Goal: Transaction & Acquisition: Purchase product/service

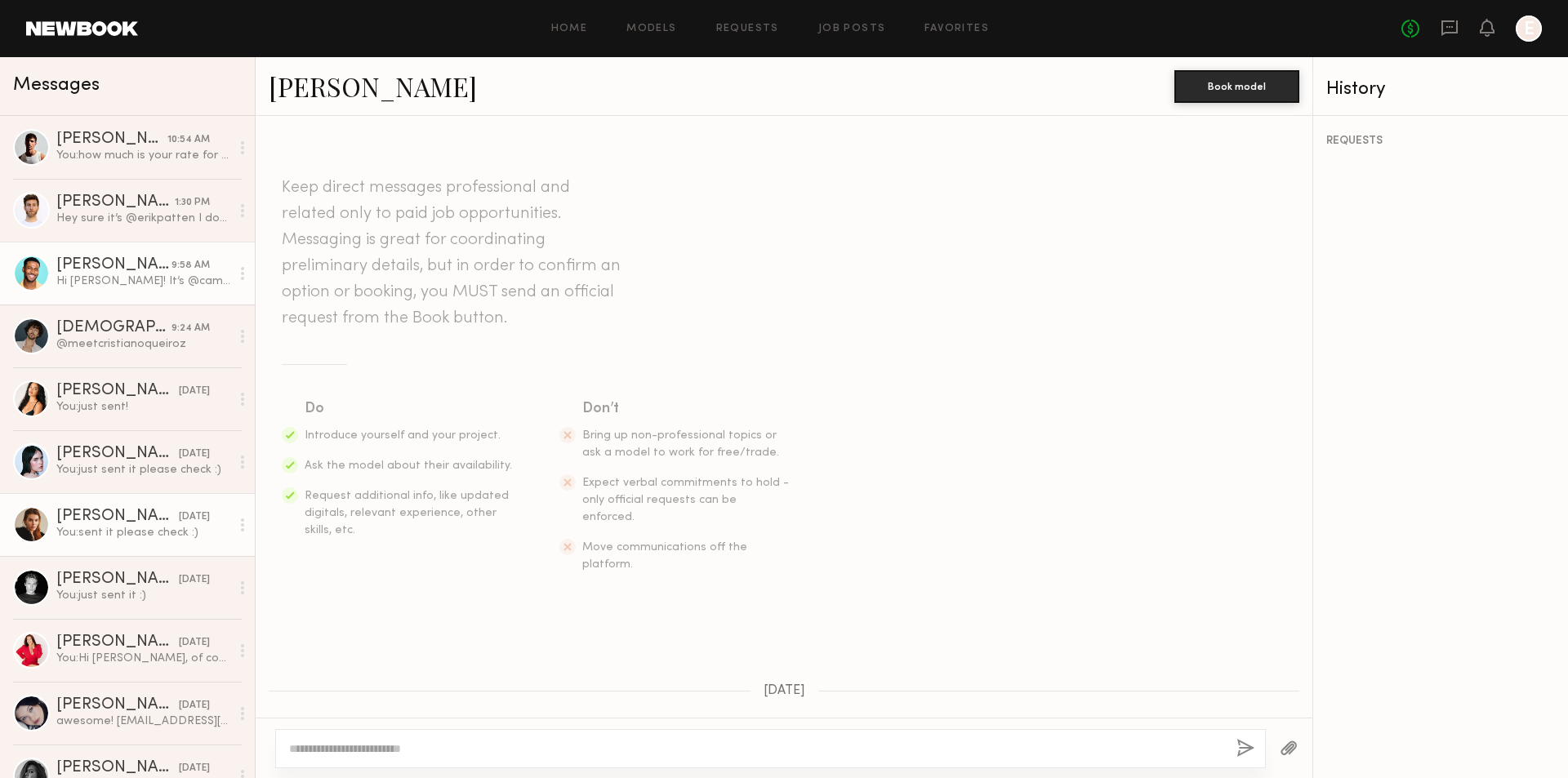
scroll to position [745, 0]
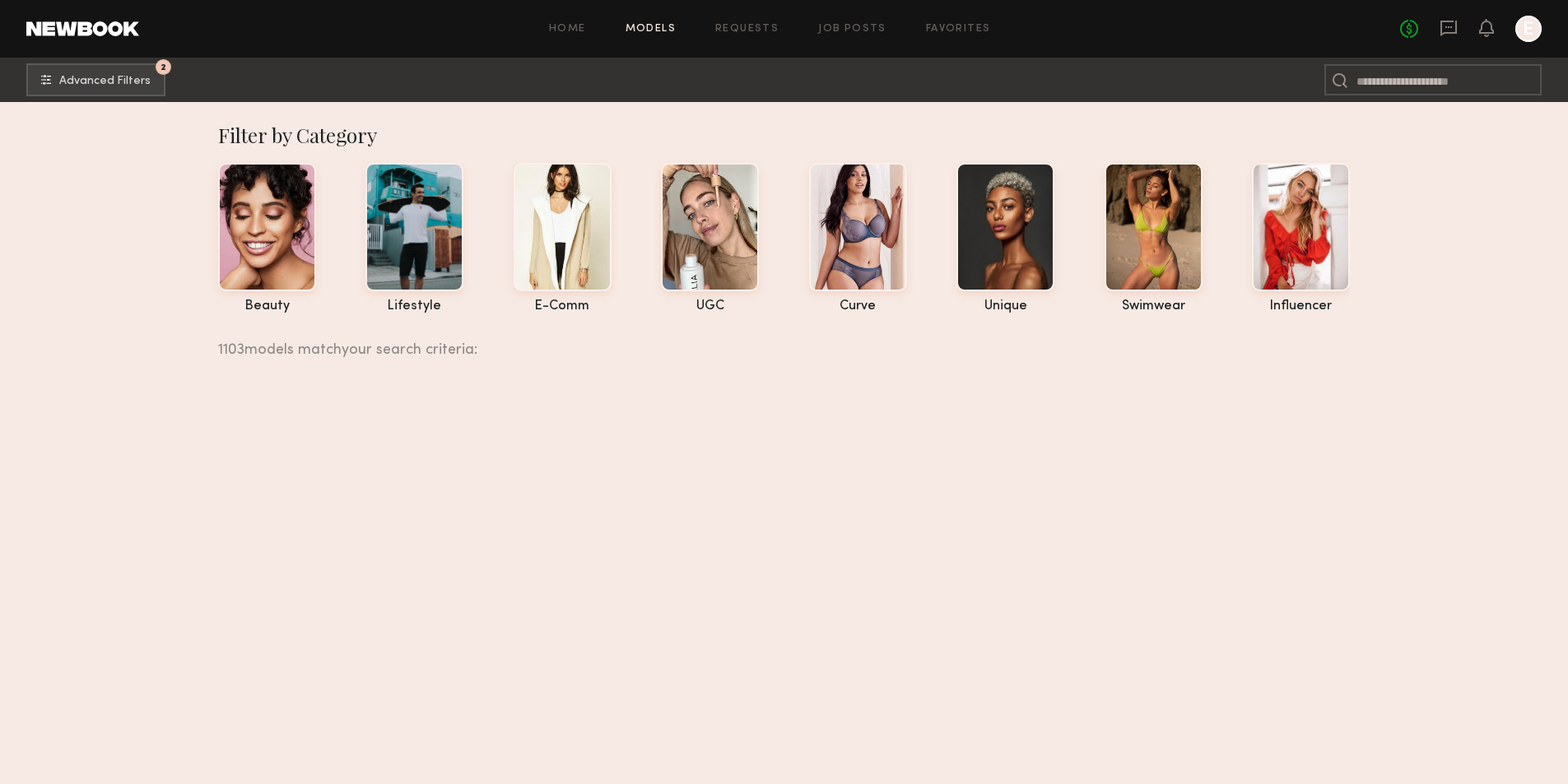
scroll to position [17859, 0]
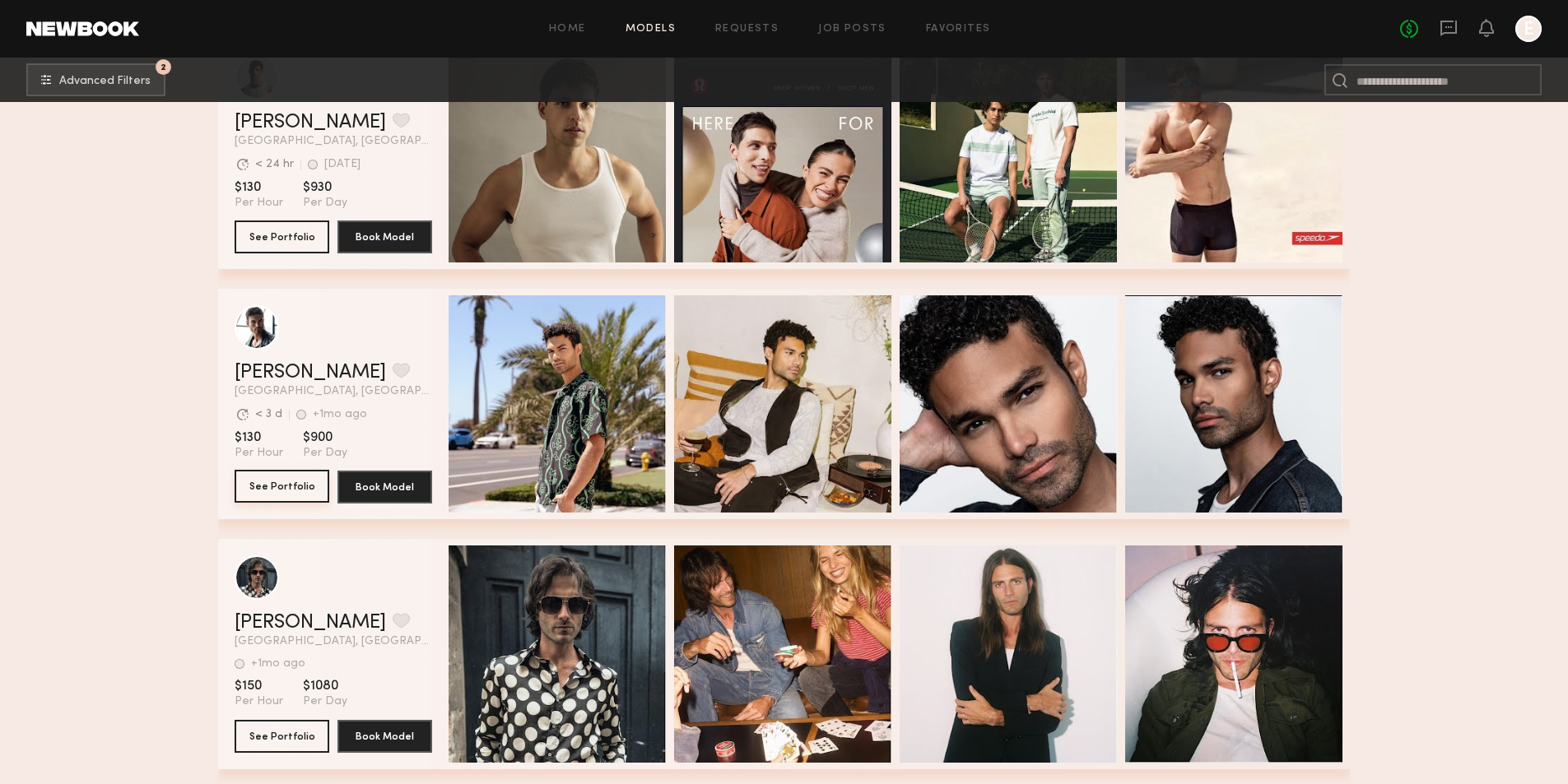
click at [288, 493] on button "See Portfolio" at bounding box center [282, 486] width 95 height 33
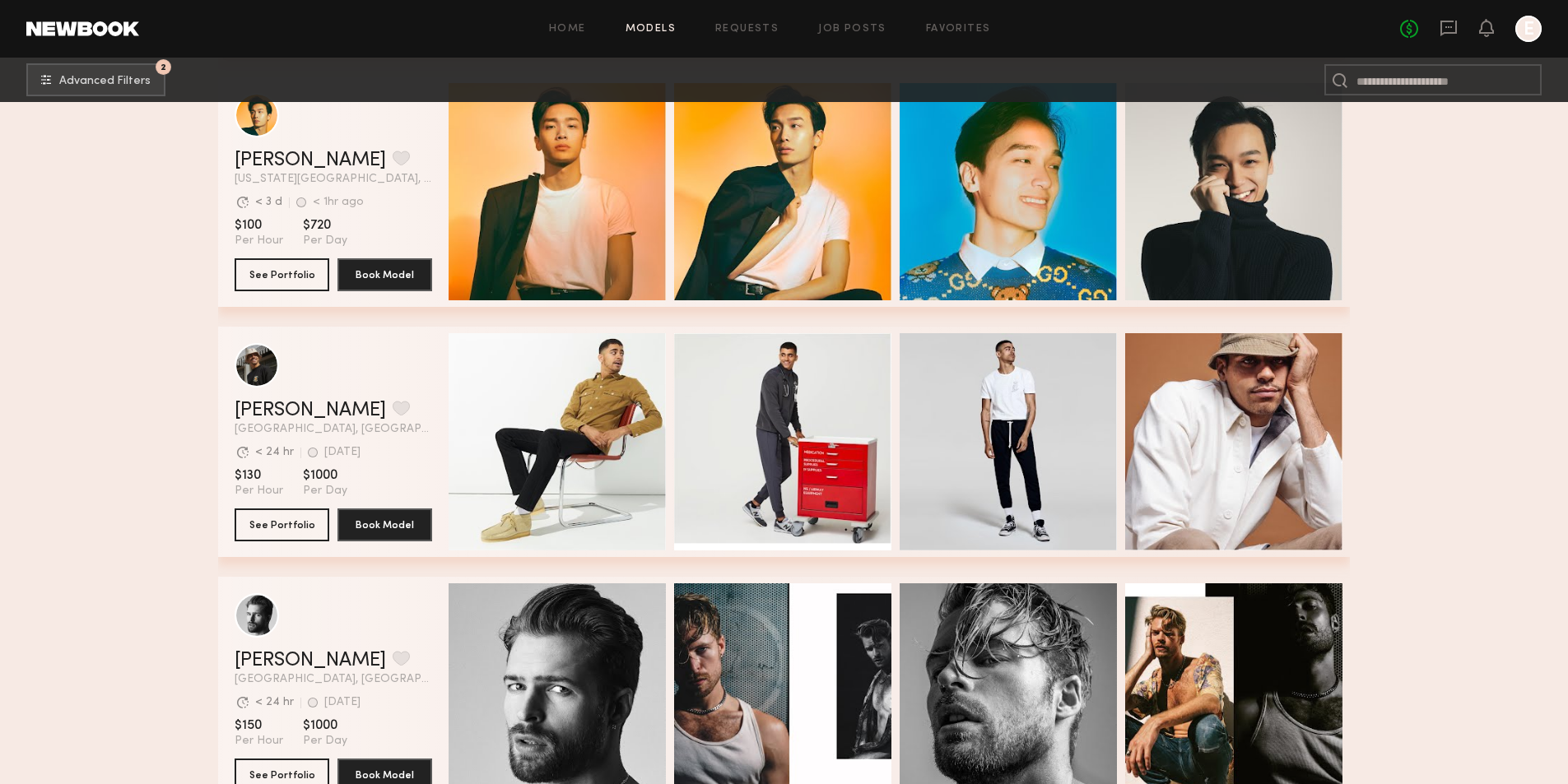
scroll to position [19423, 0]
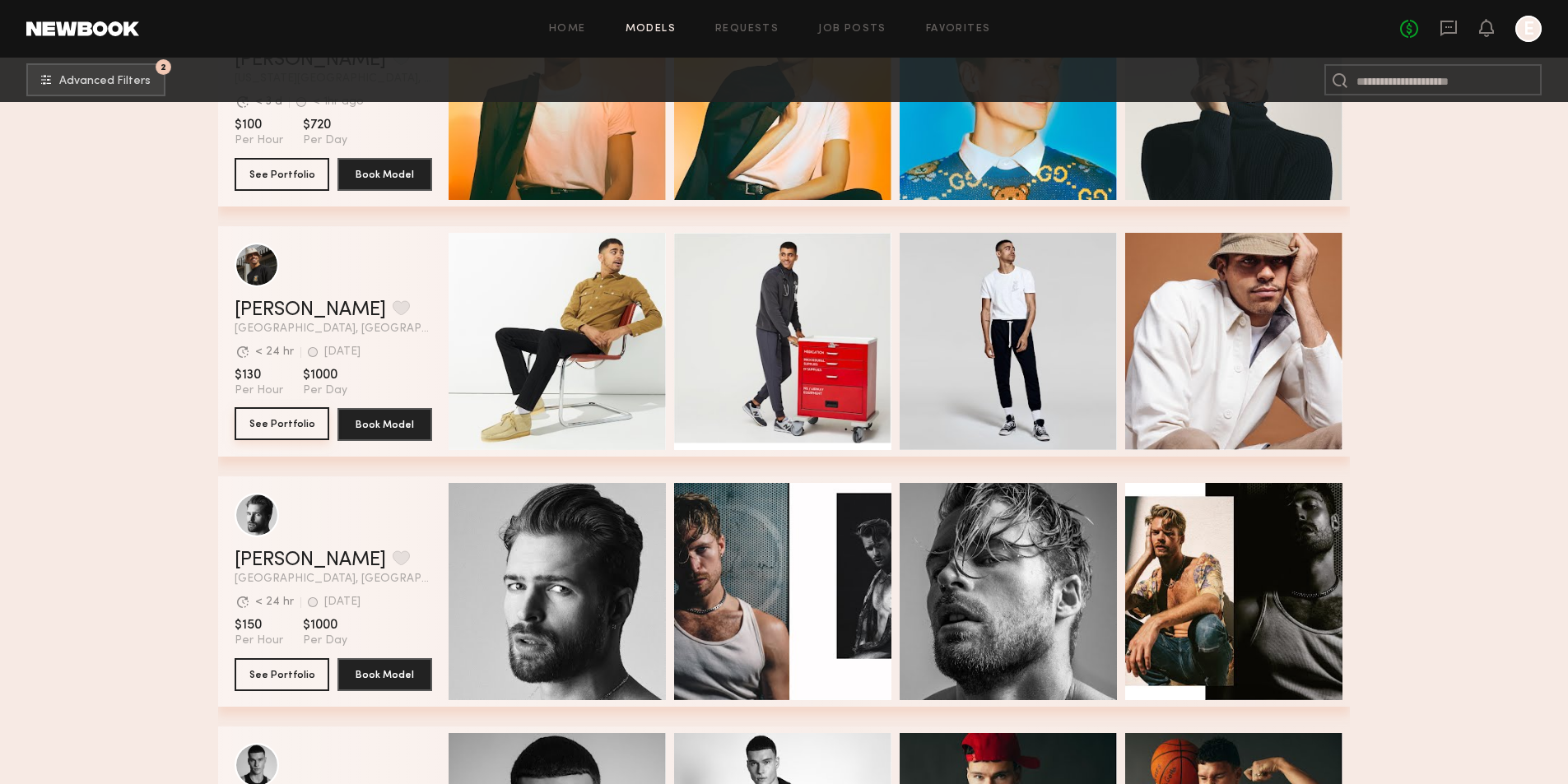
click at [308, 425] on button "See Portfolio" at bounding box center [282, 424] width 95 height 33
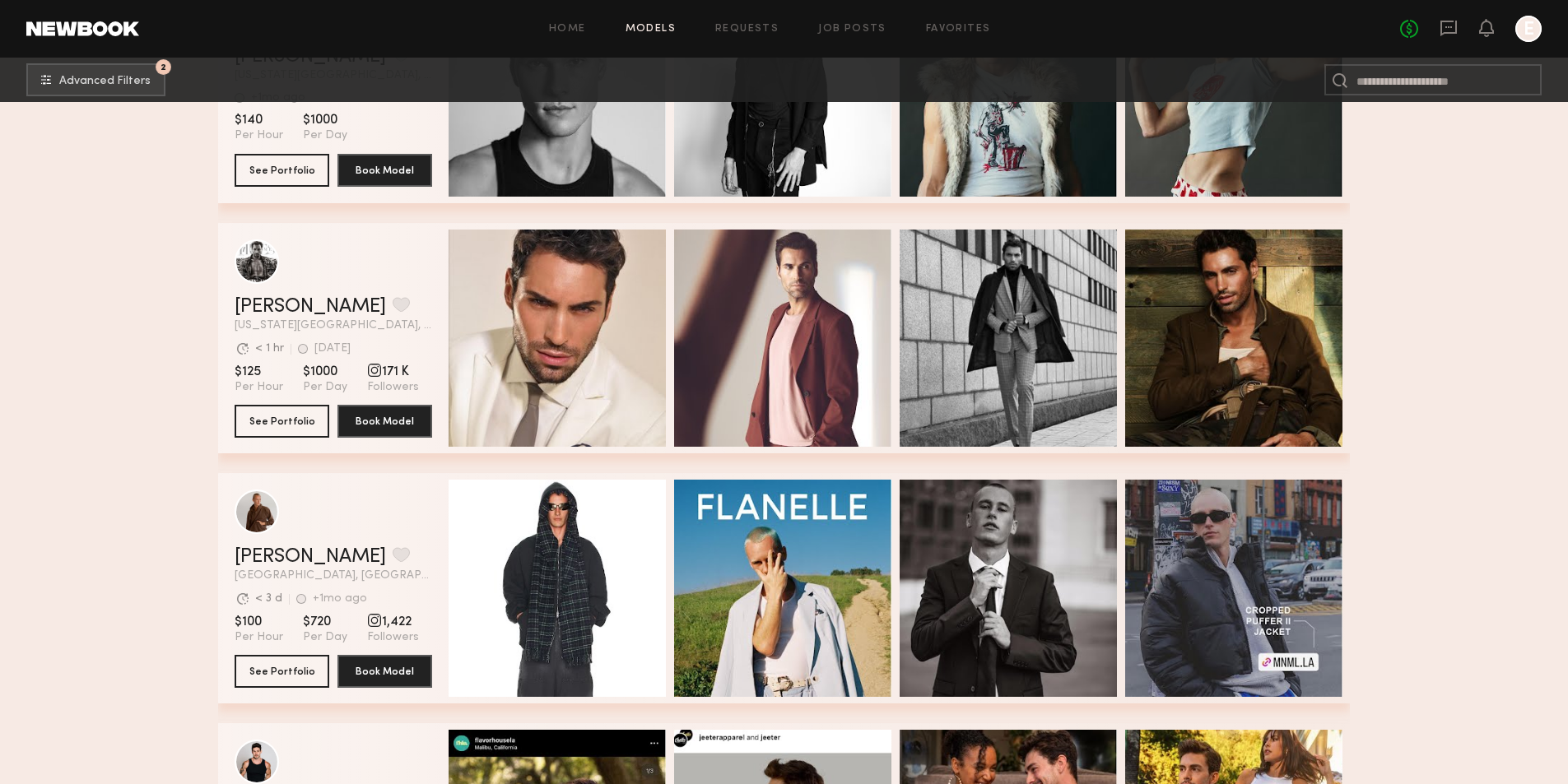
scroll to position [20164, 0]
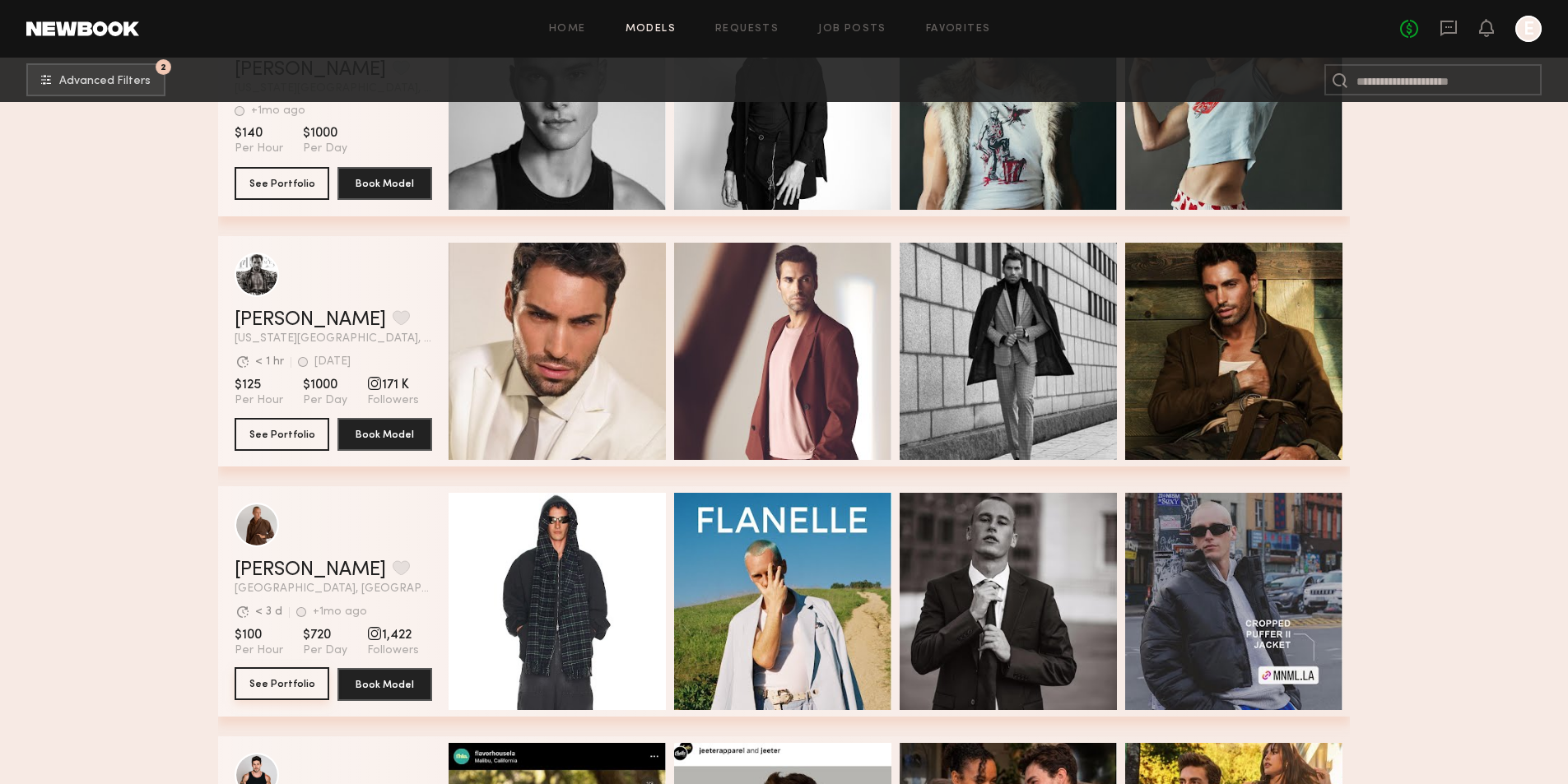
click at [270, 694] on button "See Portfolio" at bounding box center [282, 684] width 95 height 33
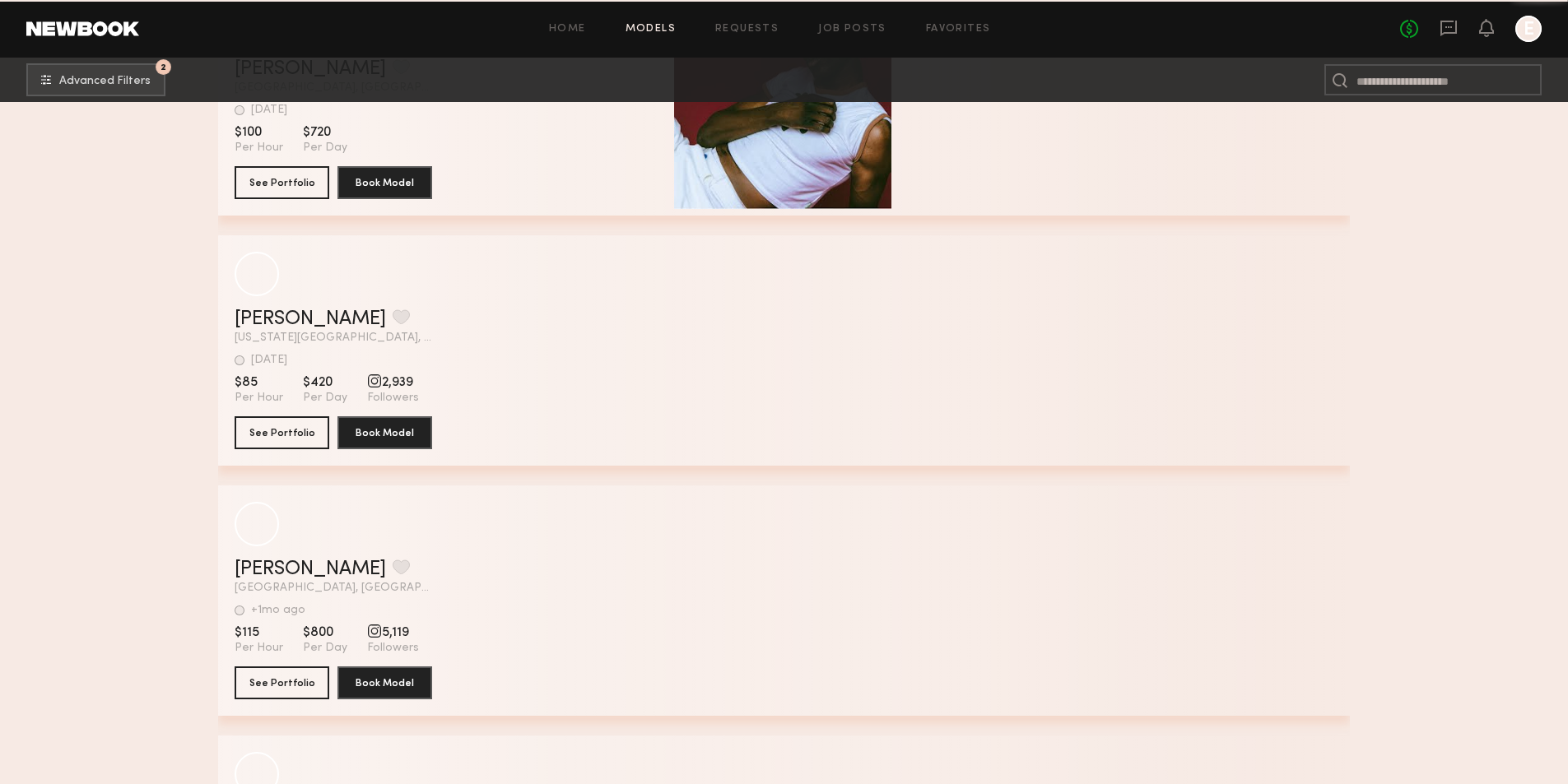
scroll to position [23750, 0]
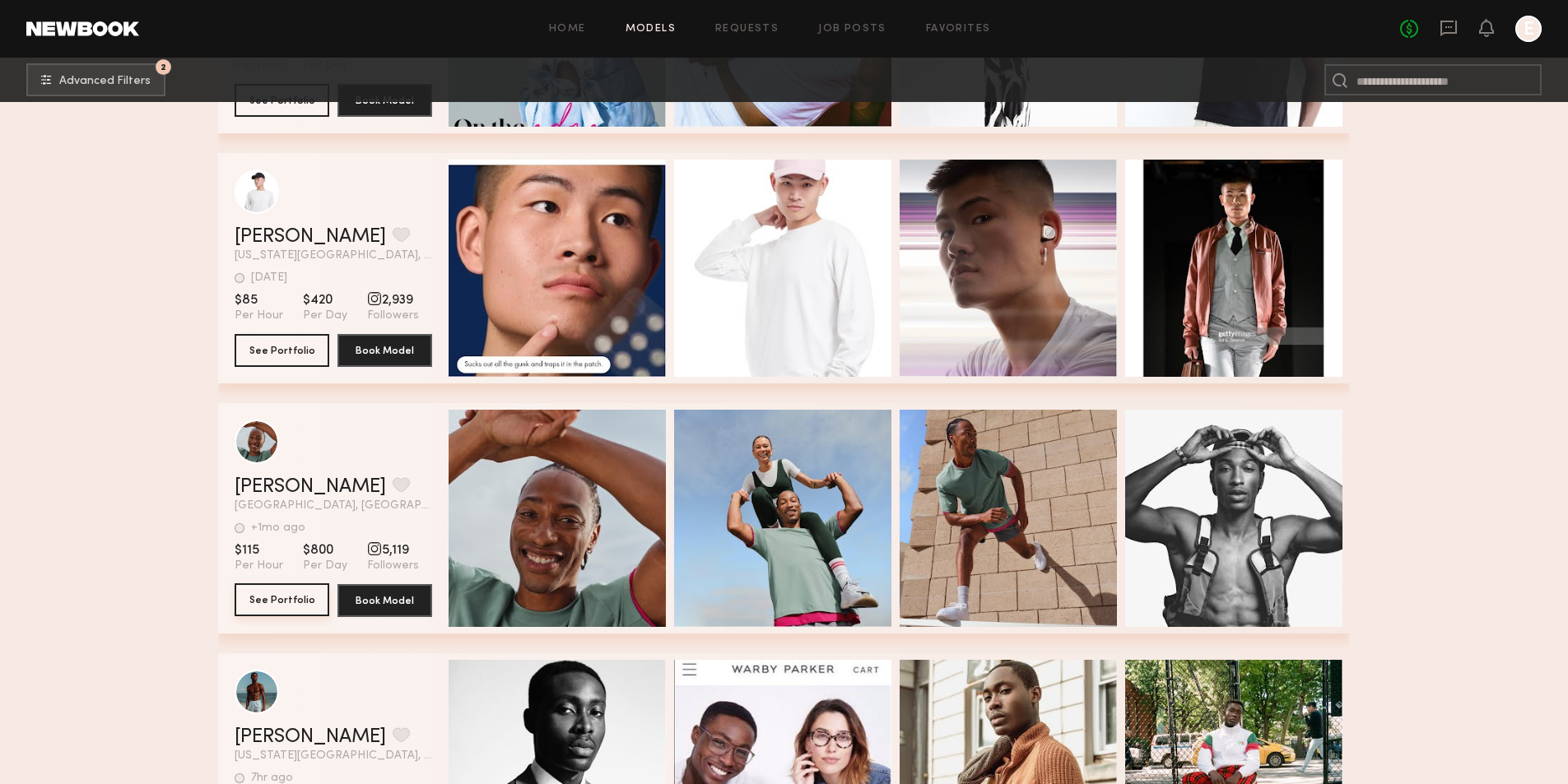
click at [259, 607] on button "See Portfolio" at bounding box center [282, 600] width 95 height 33
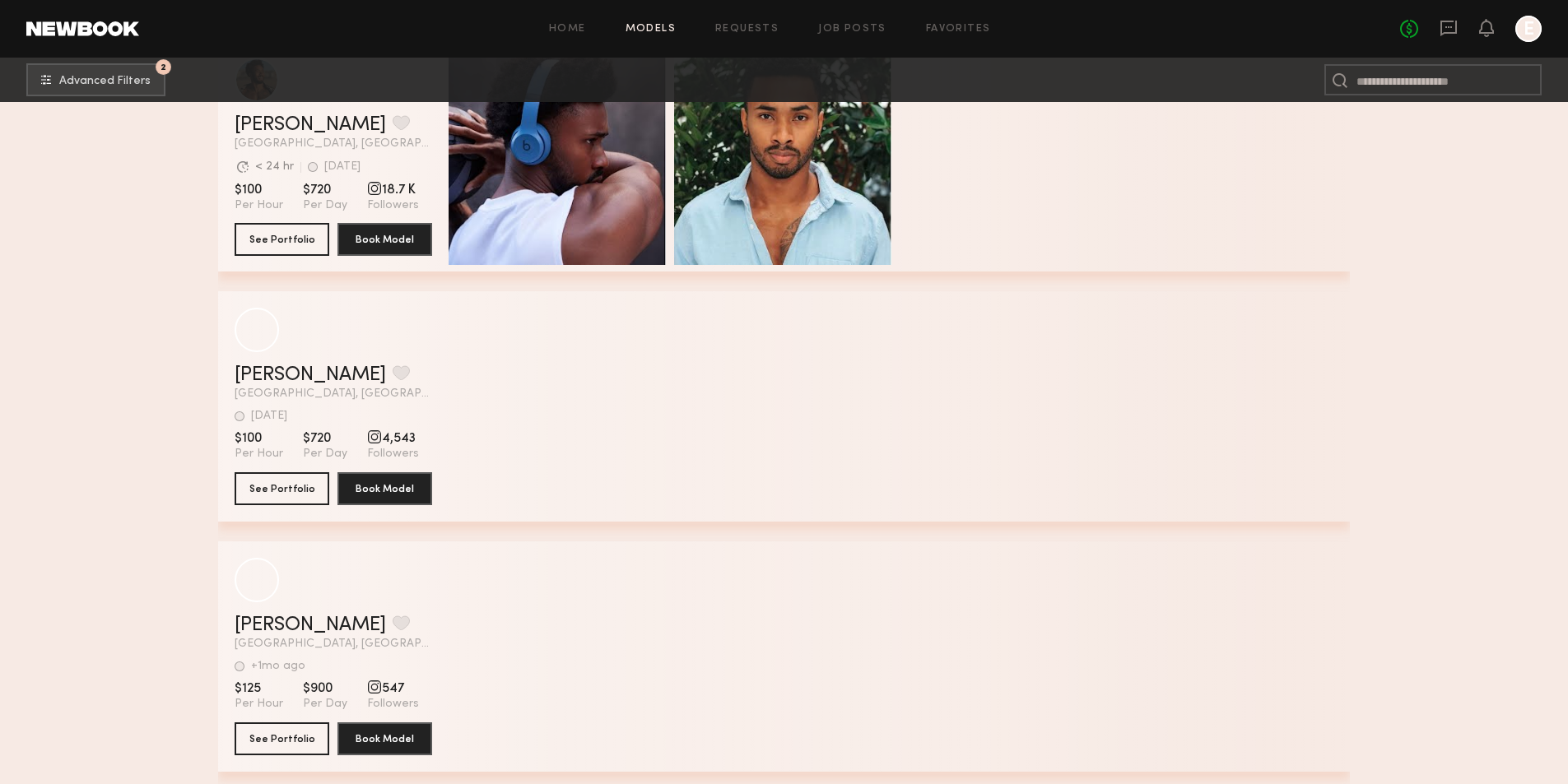
scroll to position [27947, 0]
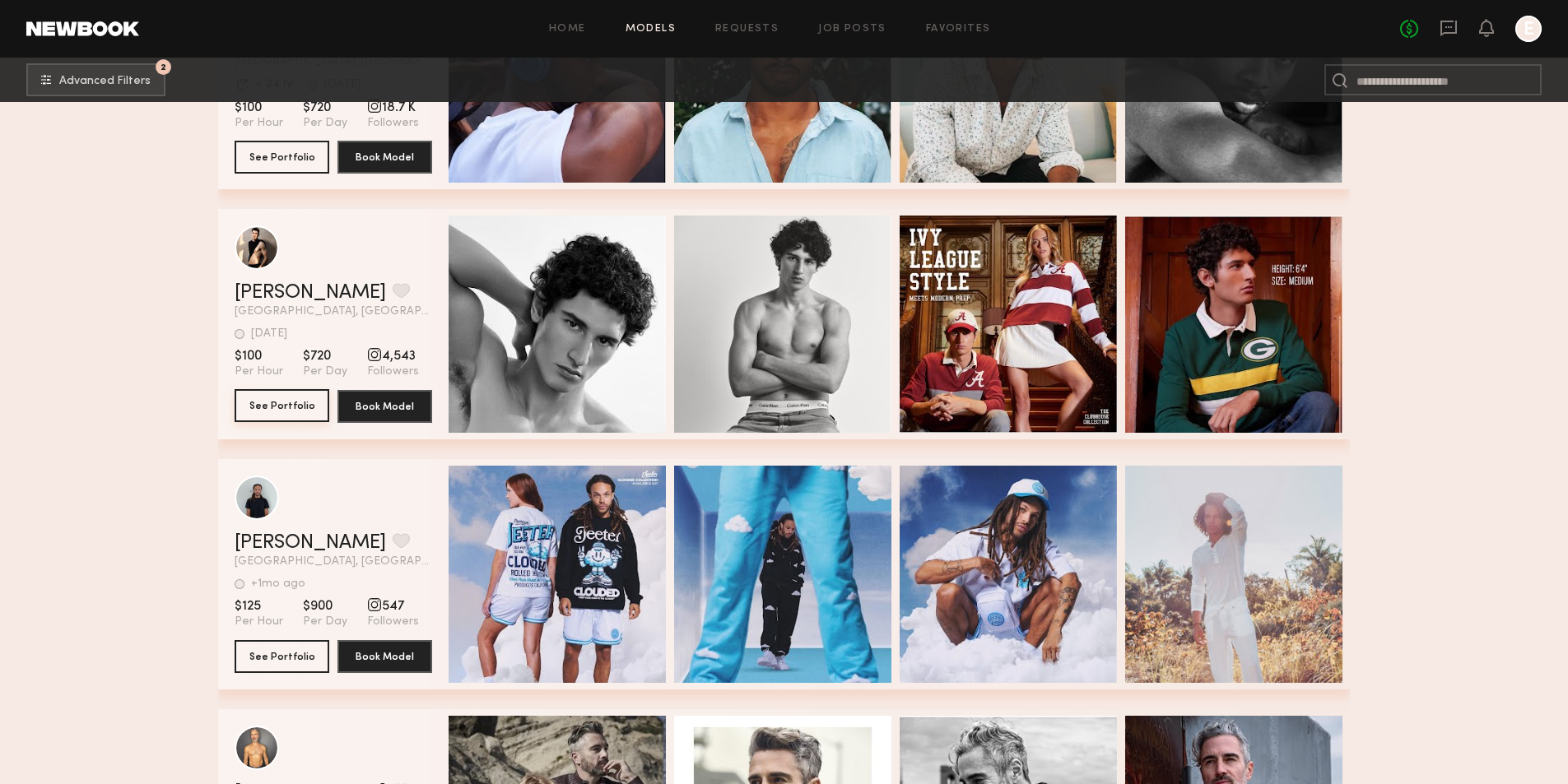
click at [292, 417] on button "See Portfolio" at bounding box center [282, 405] width 95 height 33
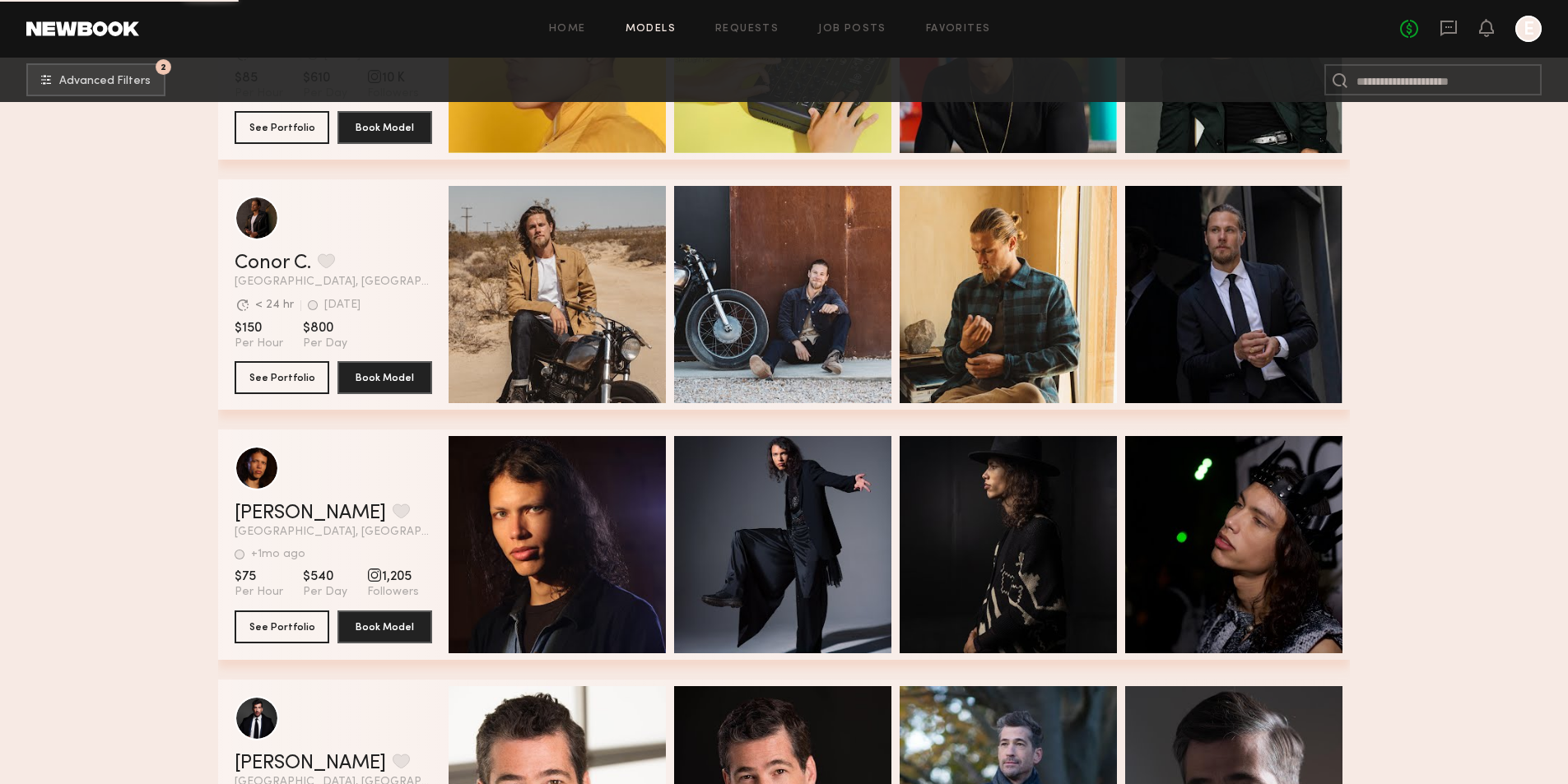
scroll to position [38679, 0]
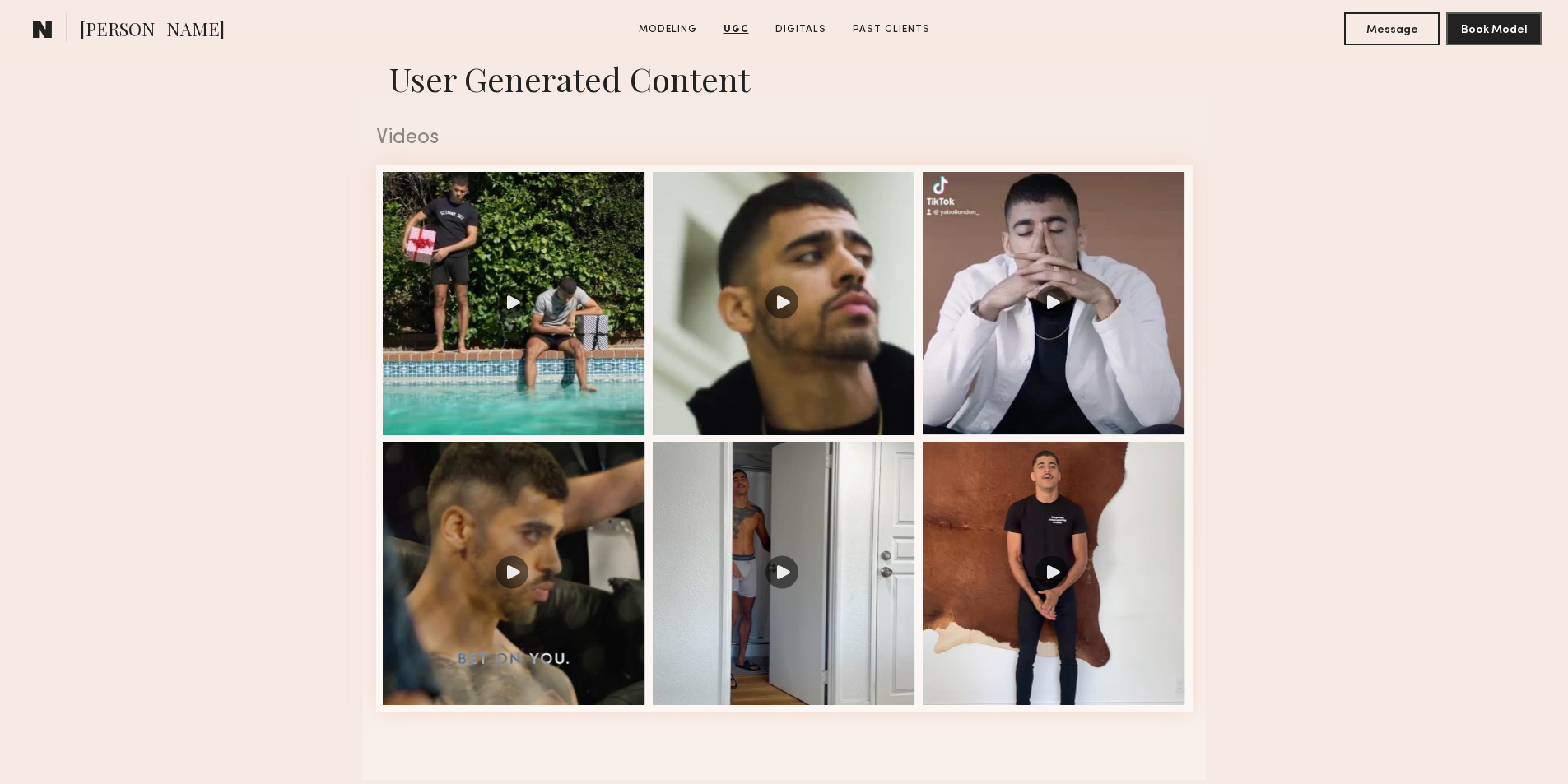
scroll to position [1646, 0]
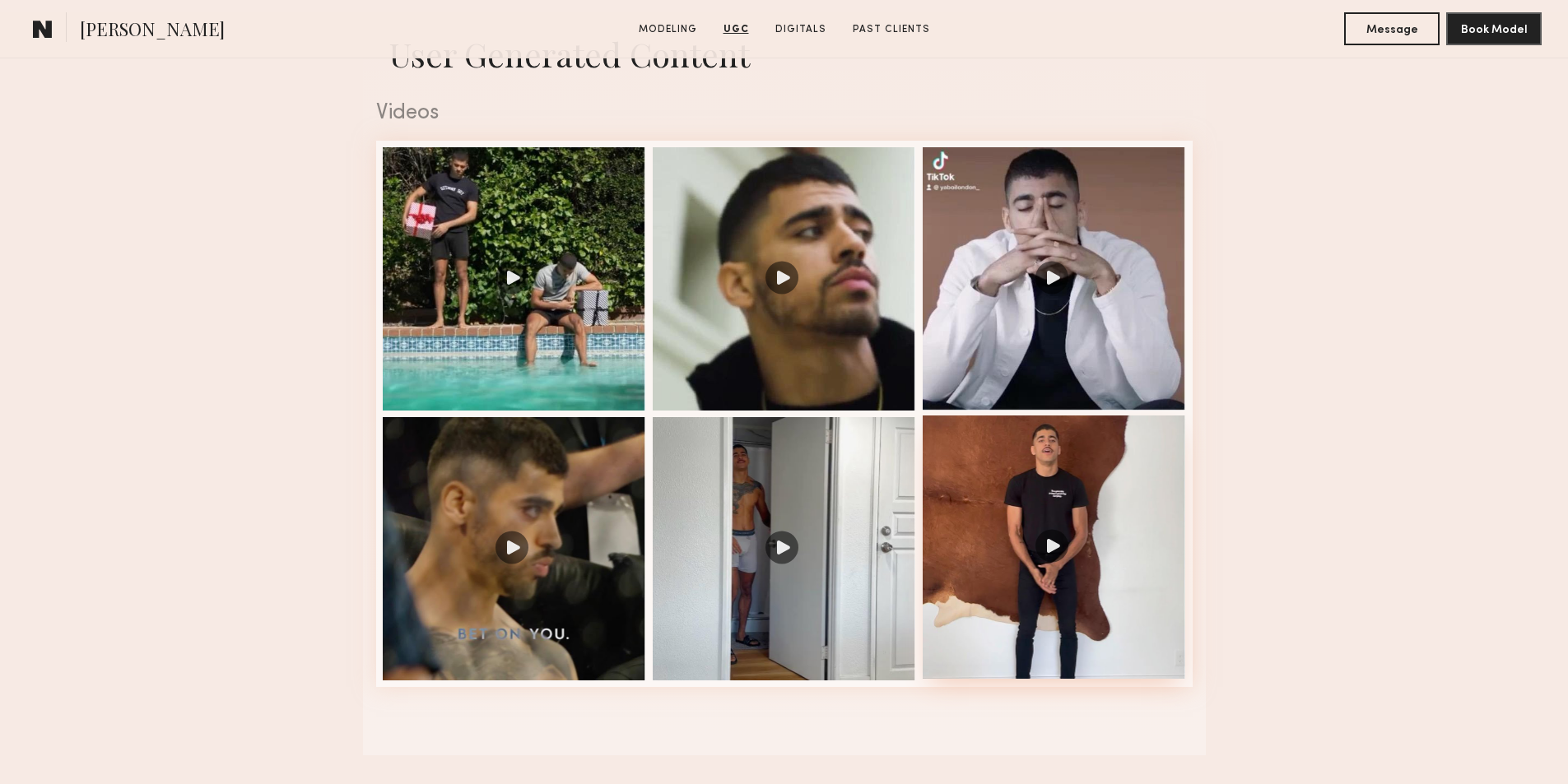
click at [1052, 550] on div at bounding box center [1054, 547] width 264 height 264
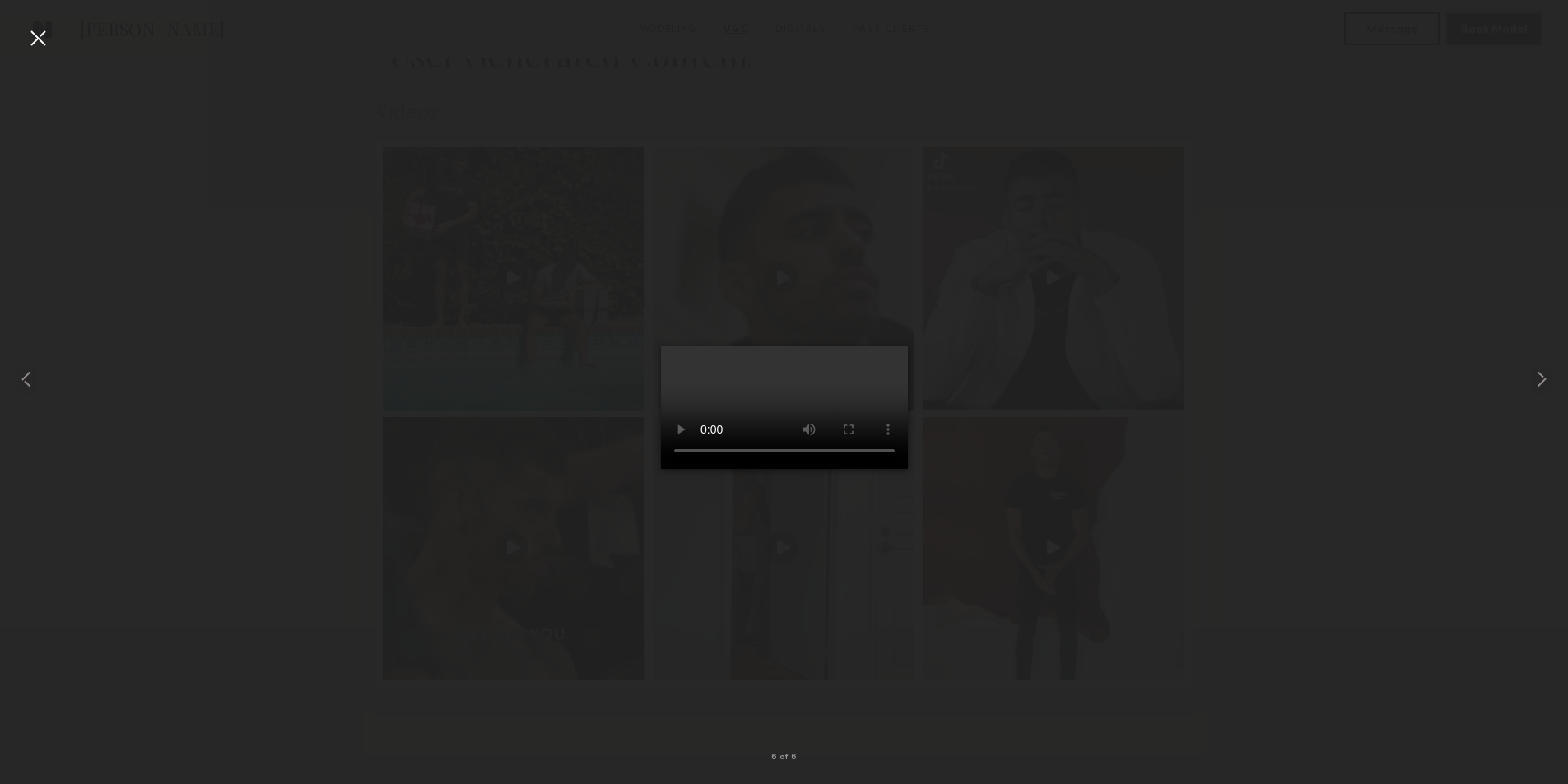
click at [39, 32] on div at bounding box center [37, 37] width 26 height 26
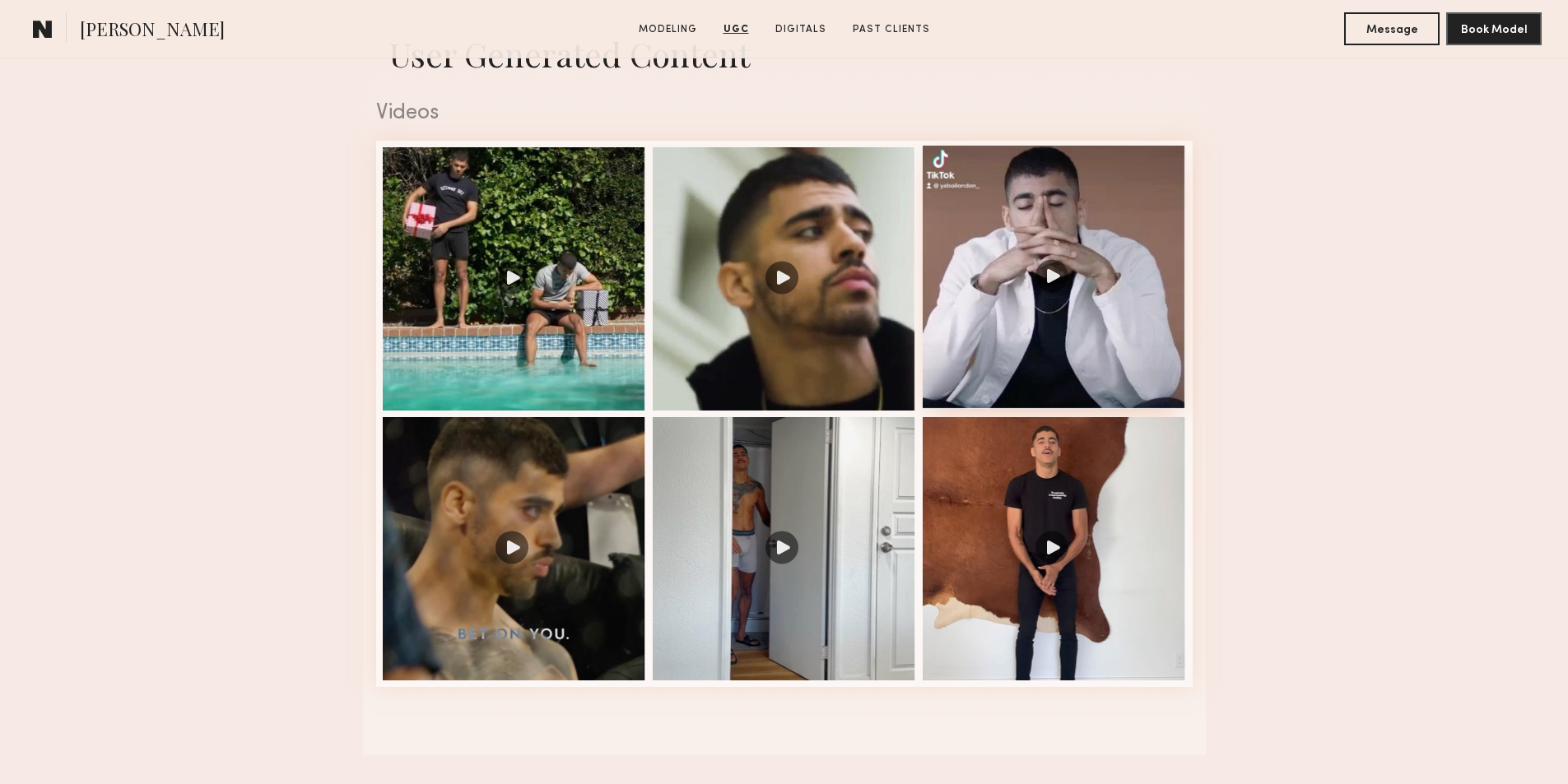
click at [1034, 318] on div at bounding box center [1054, 277] width 264 height 264
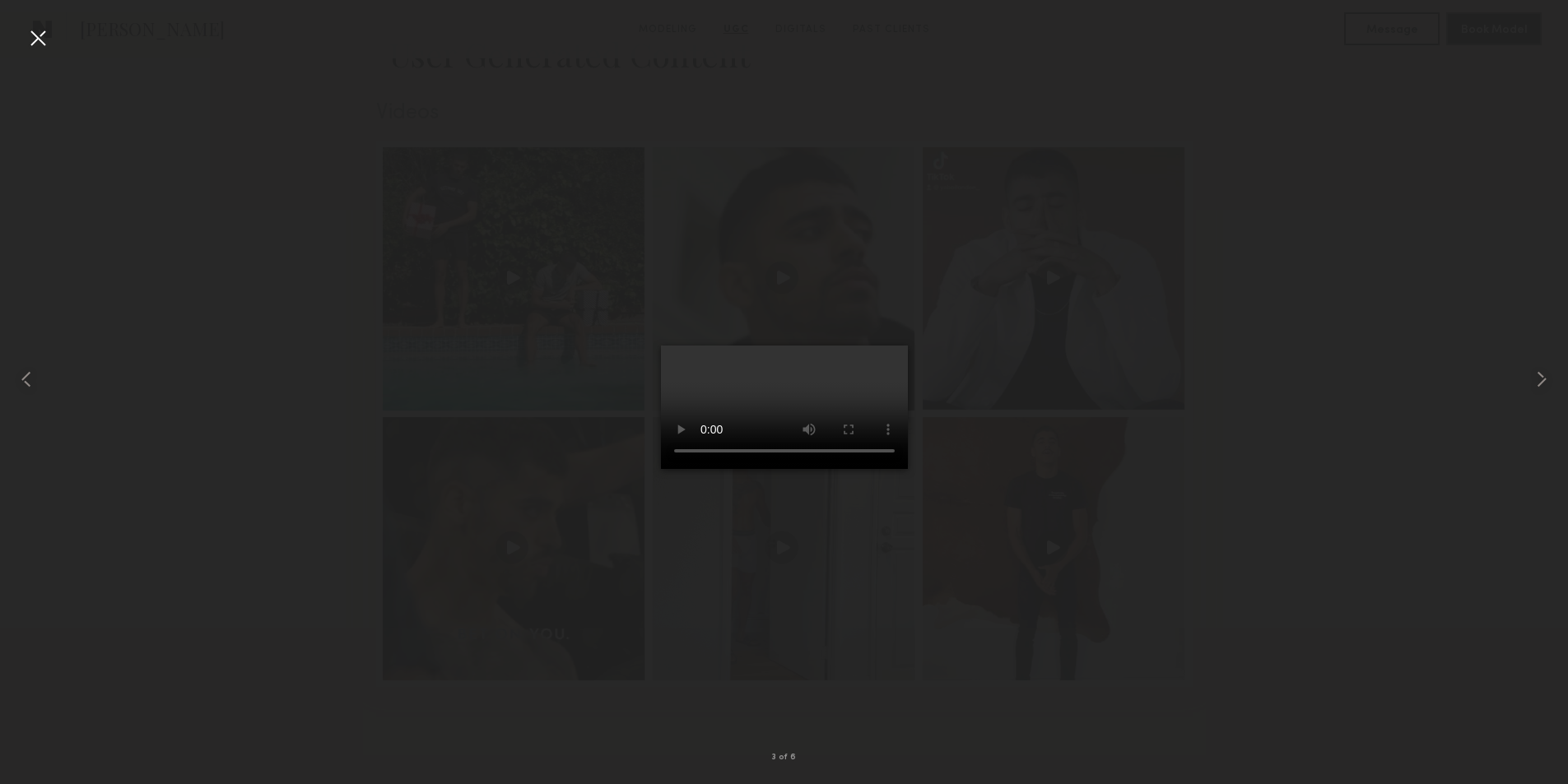
click at [33, 38] on div at bounding box center [37, 37] width 26 height 26
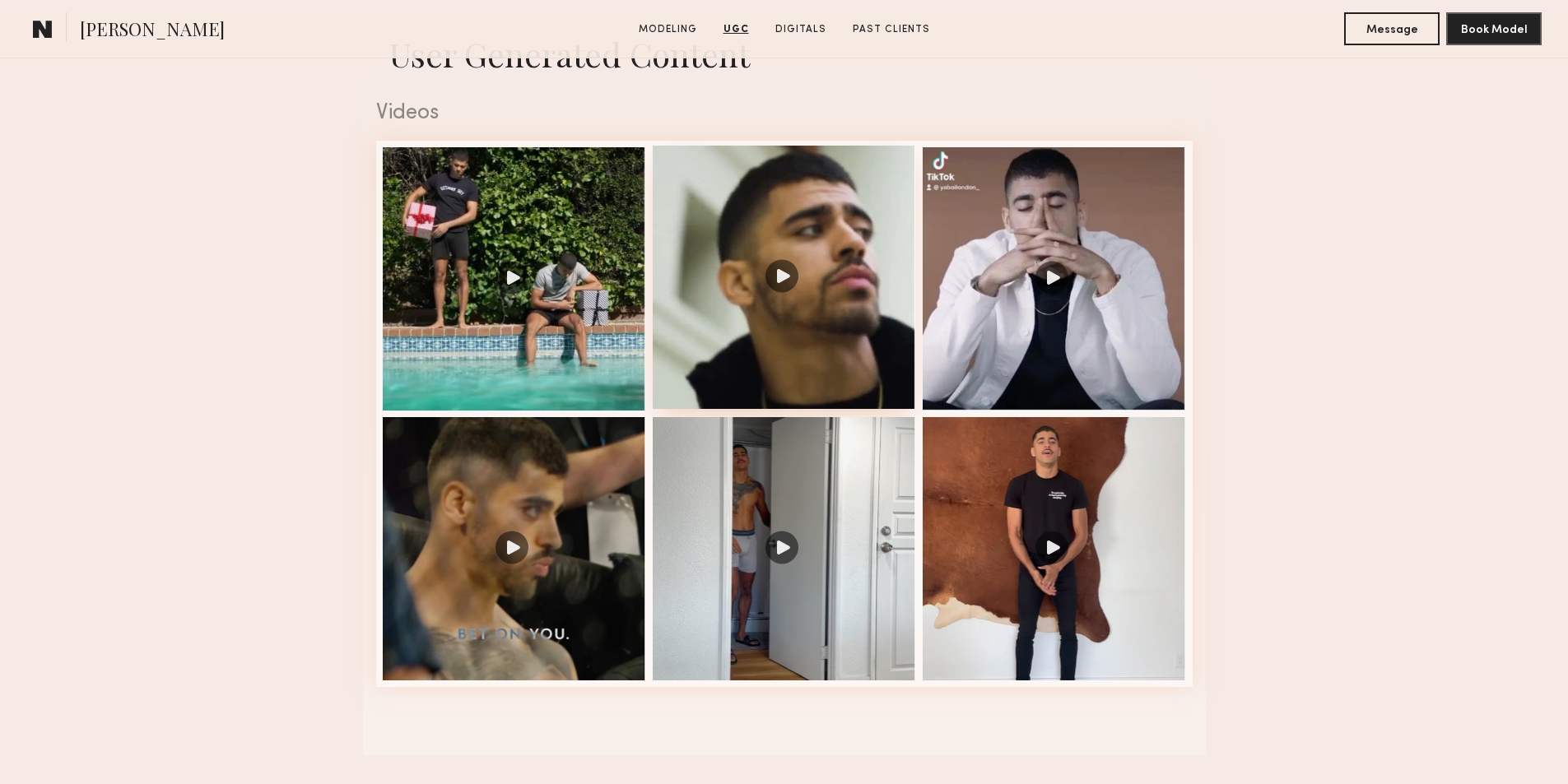
click at [758, 278] on div at bounding box center [784, 277] width 264 height 264
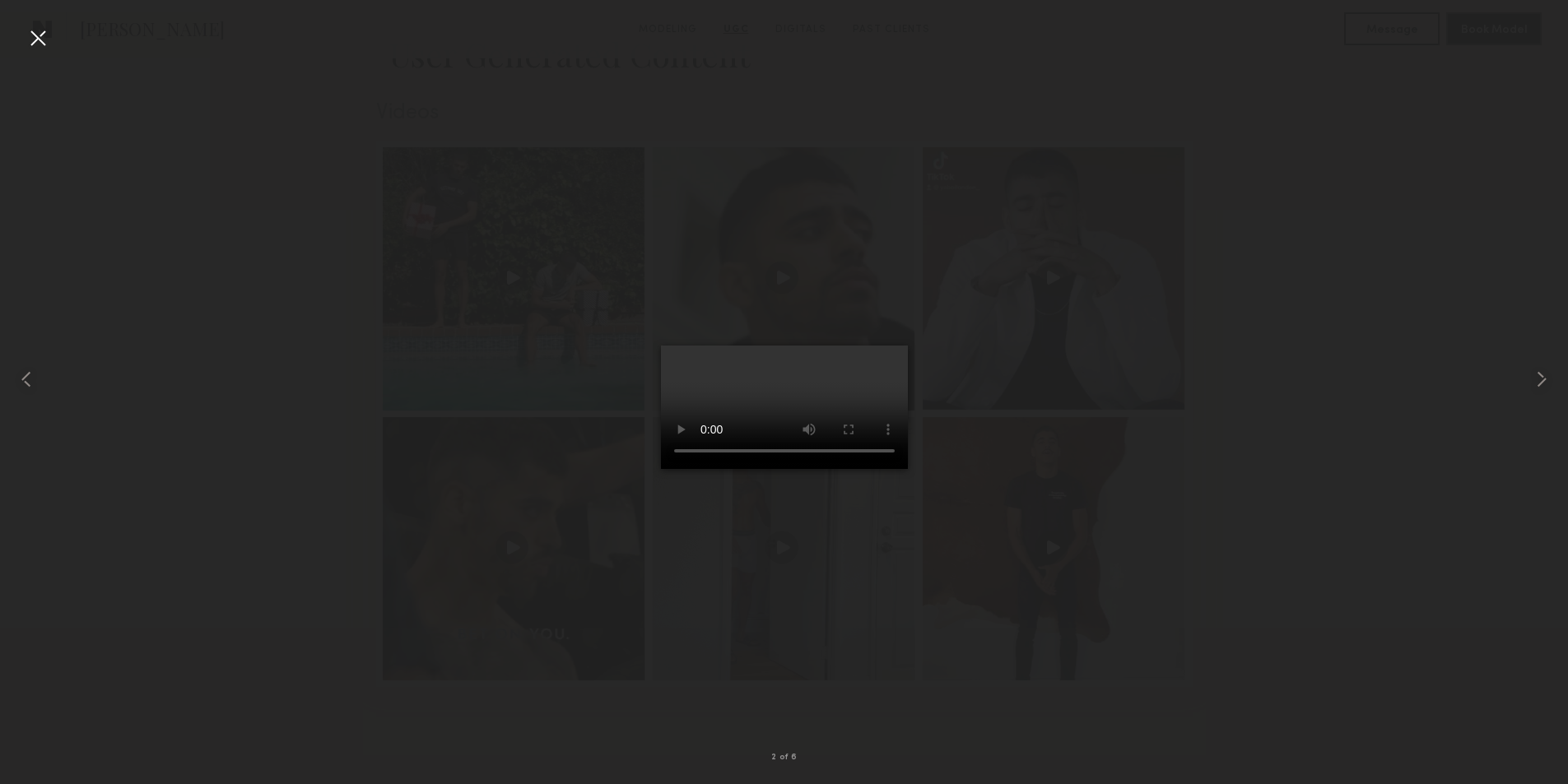
click at [34, 39] on div at bounding box center [37, 37] width 26 height 26
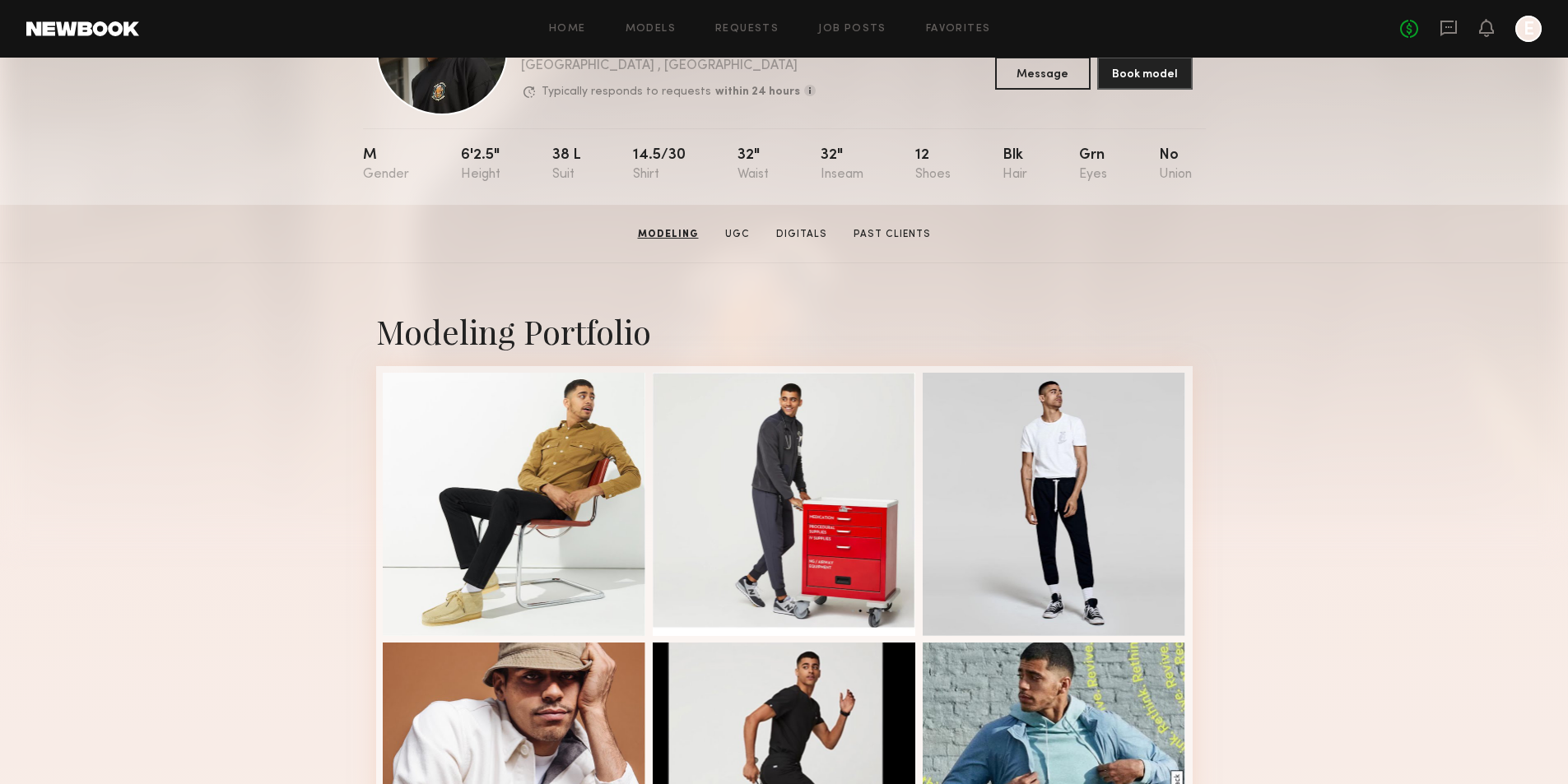
scroll to position [0, 0]
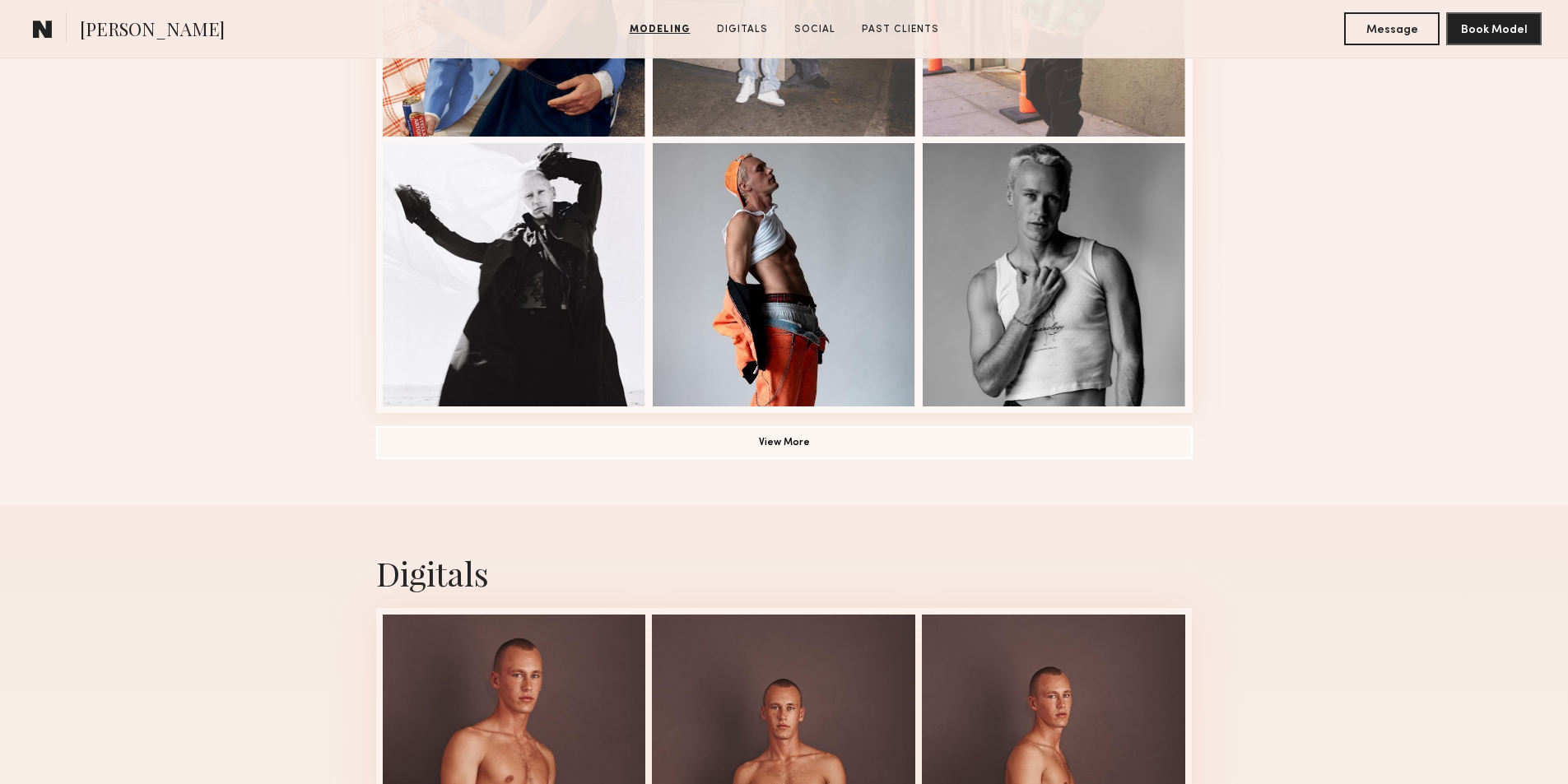
scroll to position [1152, 0]
click at [1178, 453] on button "View More" at bounding box center [784, 443] width 816 height 33
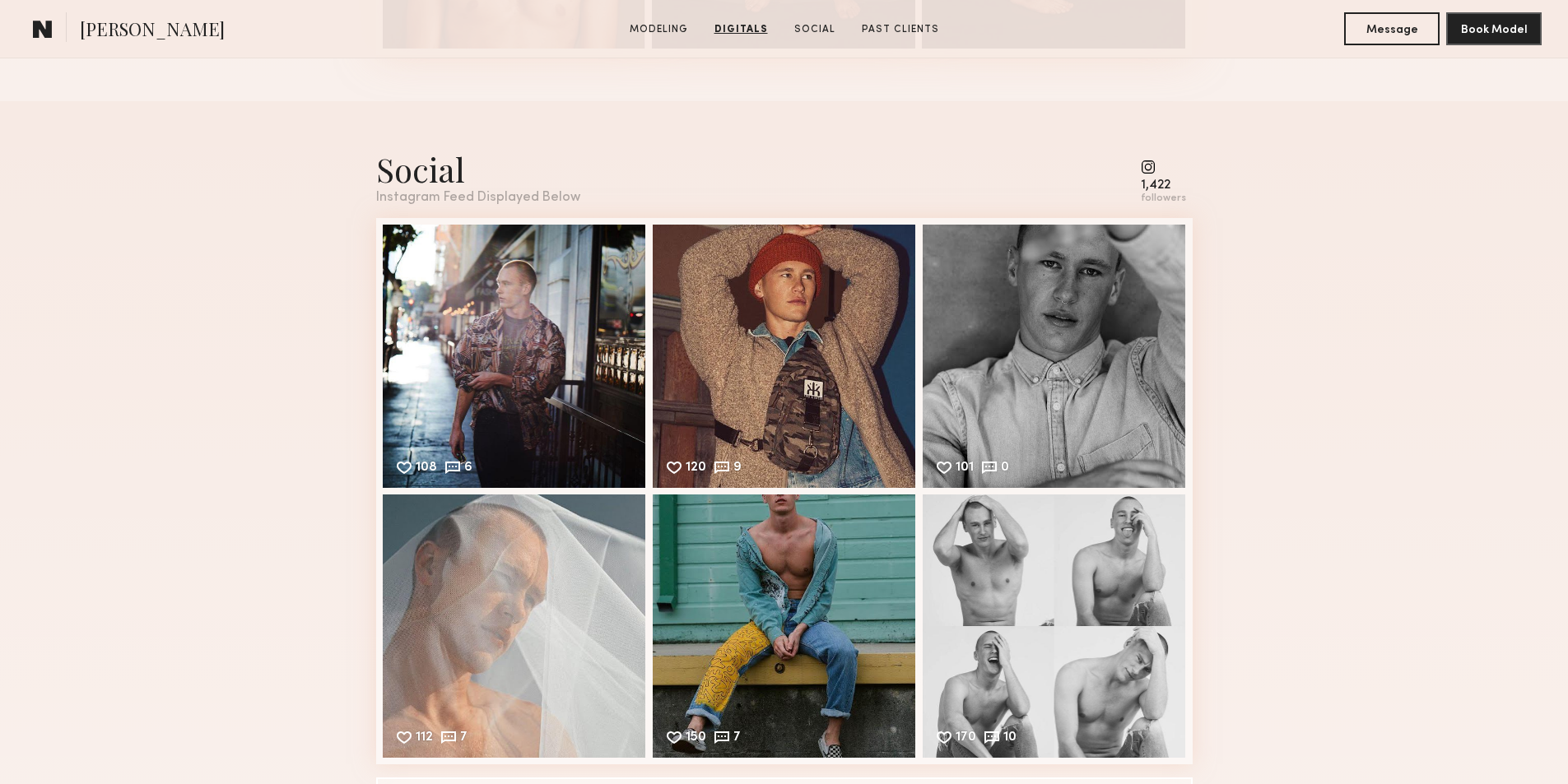
scroll to position [3046, 0]
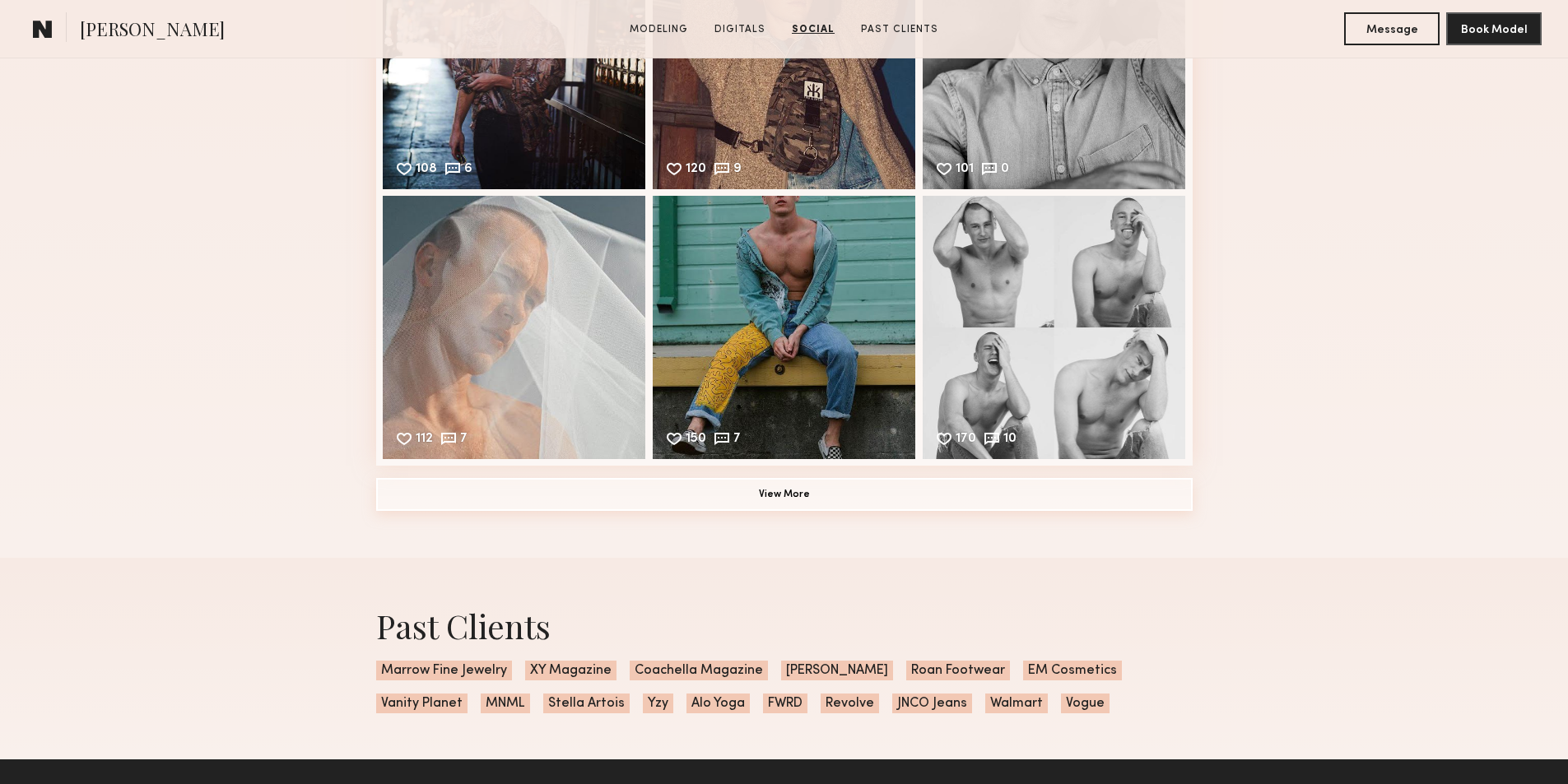
click at [1161, 511] on button "View More" at bounding box center [784, 495] width 816 height 33
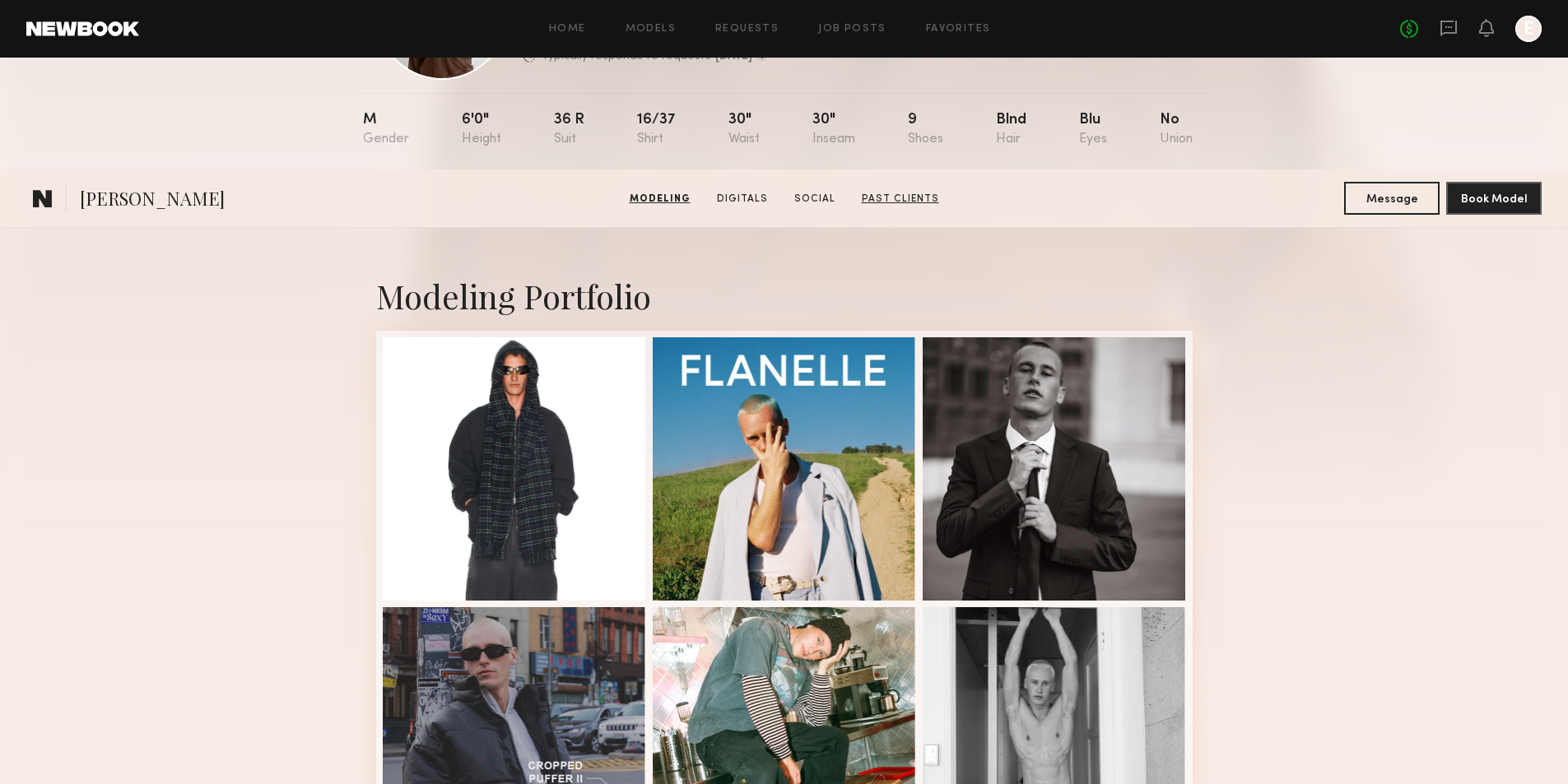
scroll to position [0, 0]
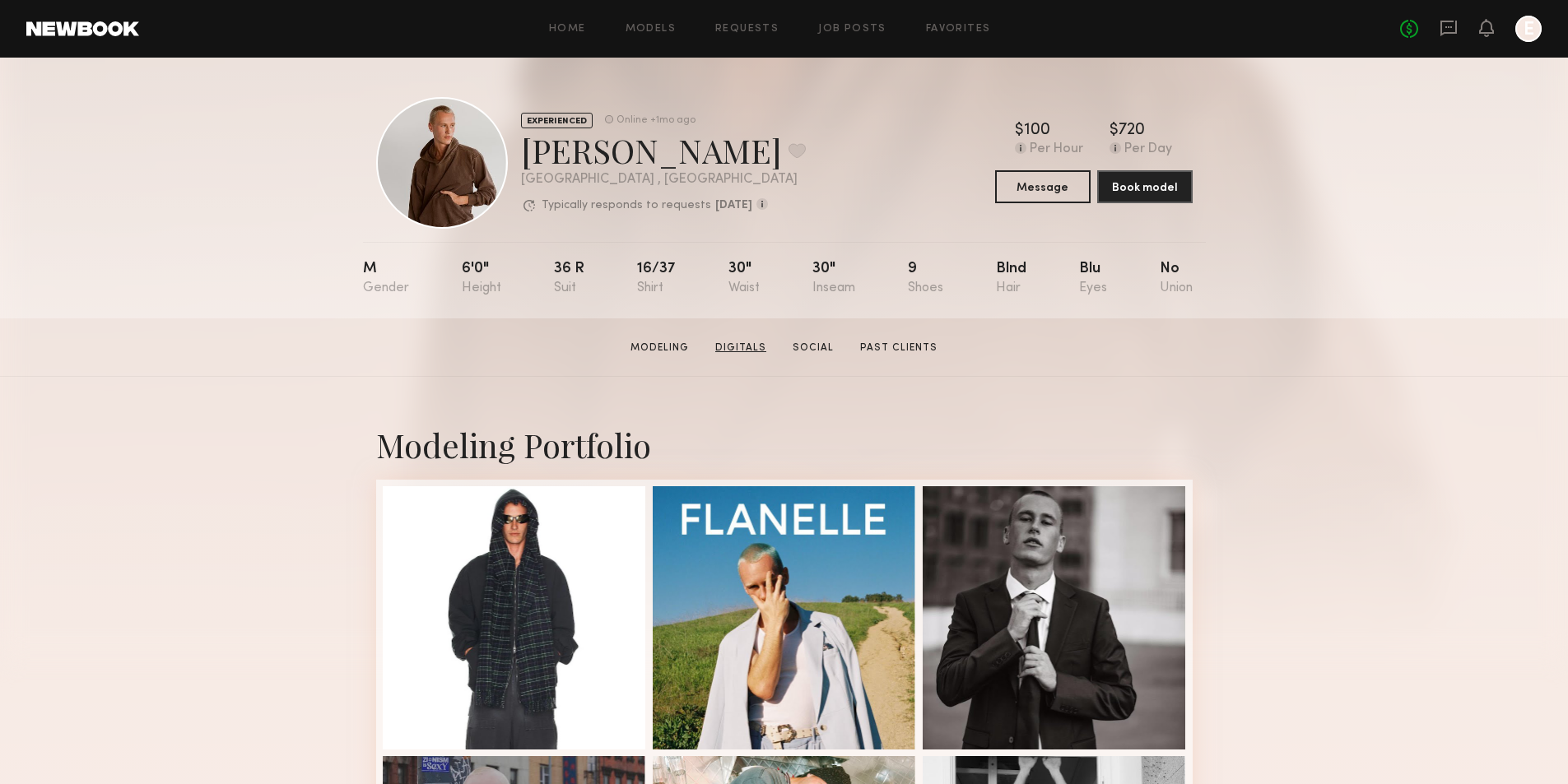
click at [736, 348] on link "Digitals" at bounding box center [740, 348] width 64 height 15
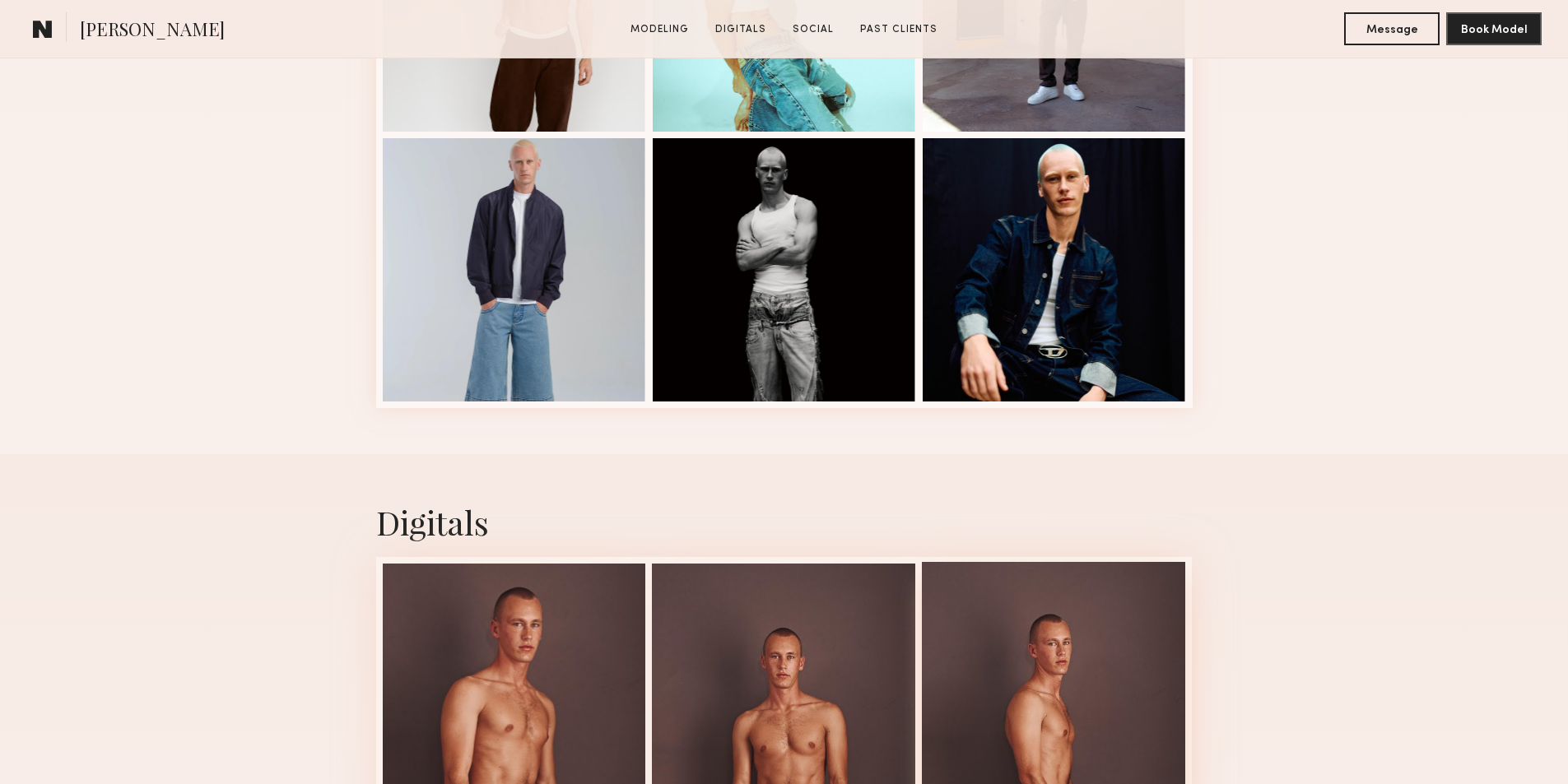
scroll to position [2059, 0]
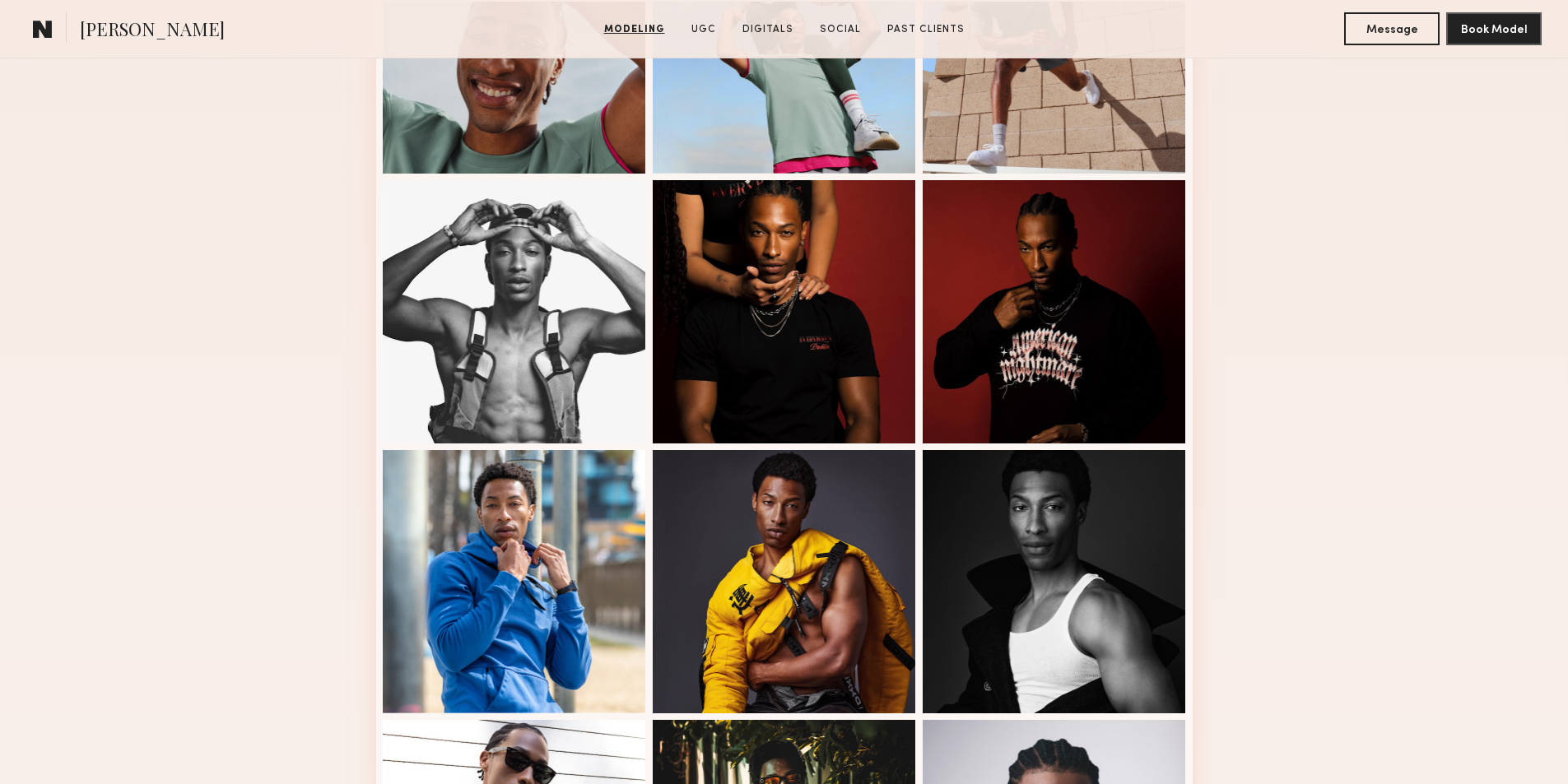
scroll to position [1399, 0]
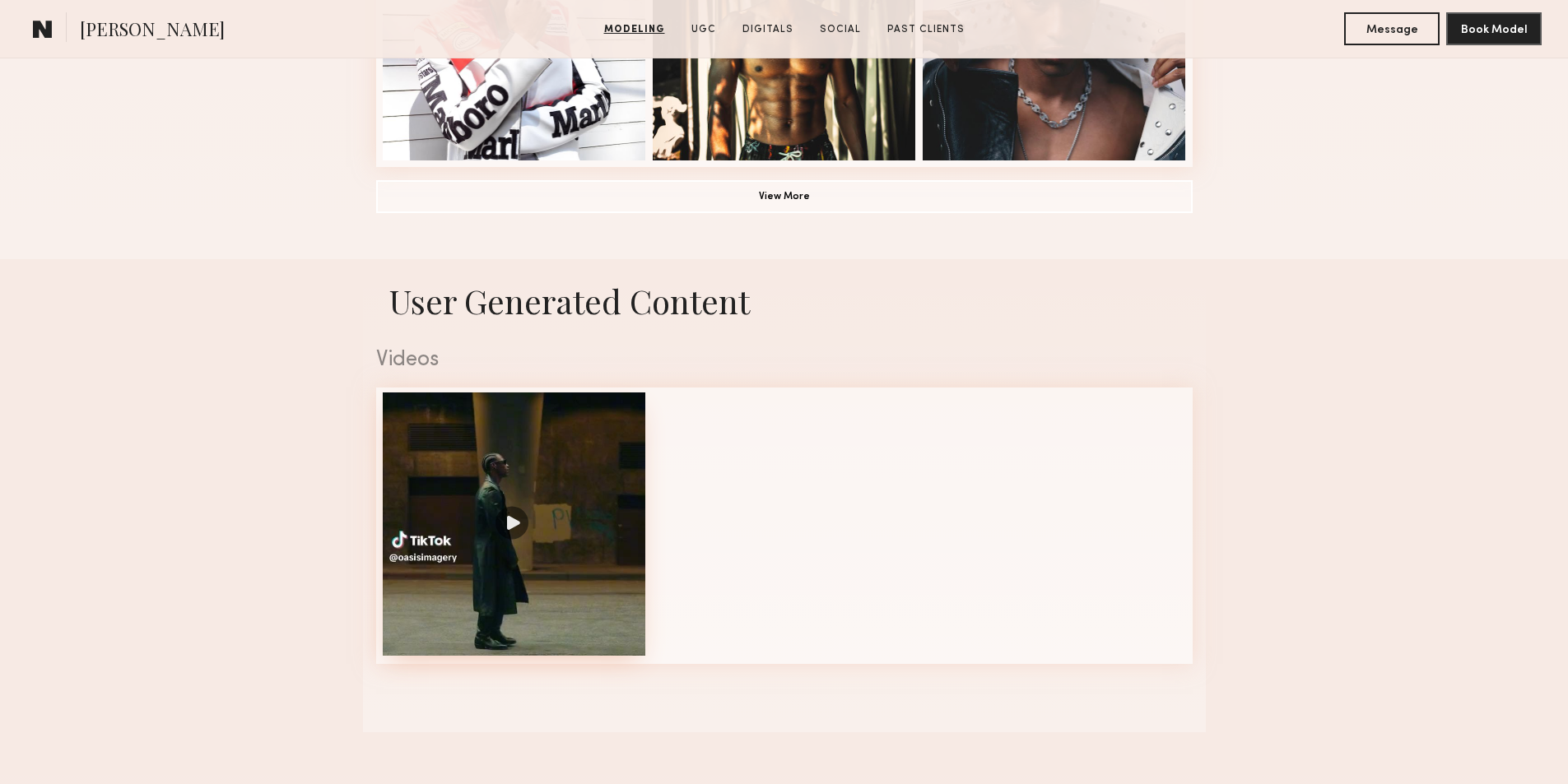
click at [532, 570] on div at bounding box center [514, 524] width 264 height 264
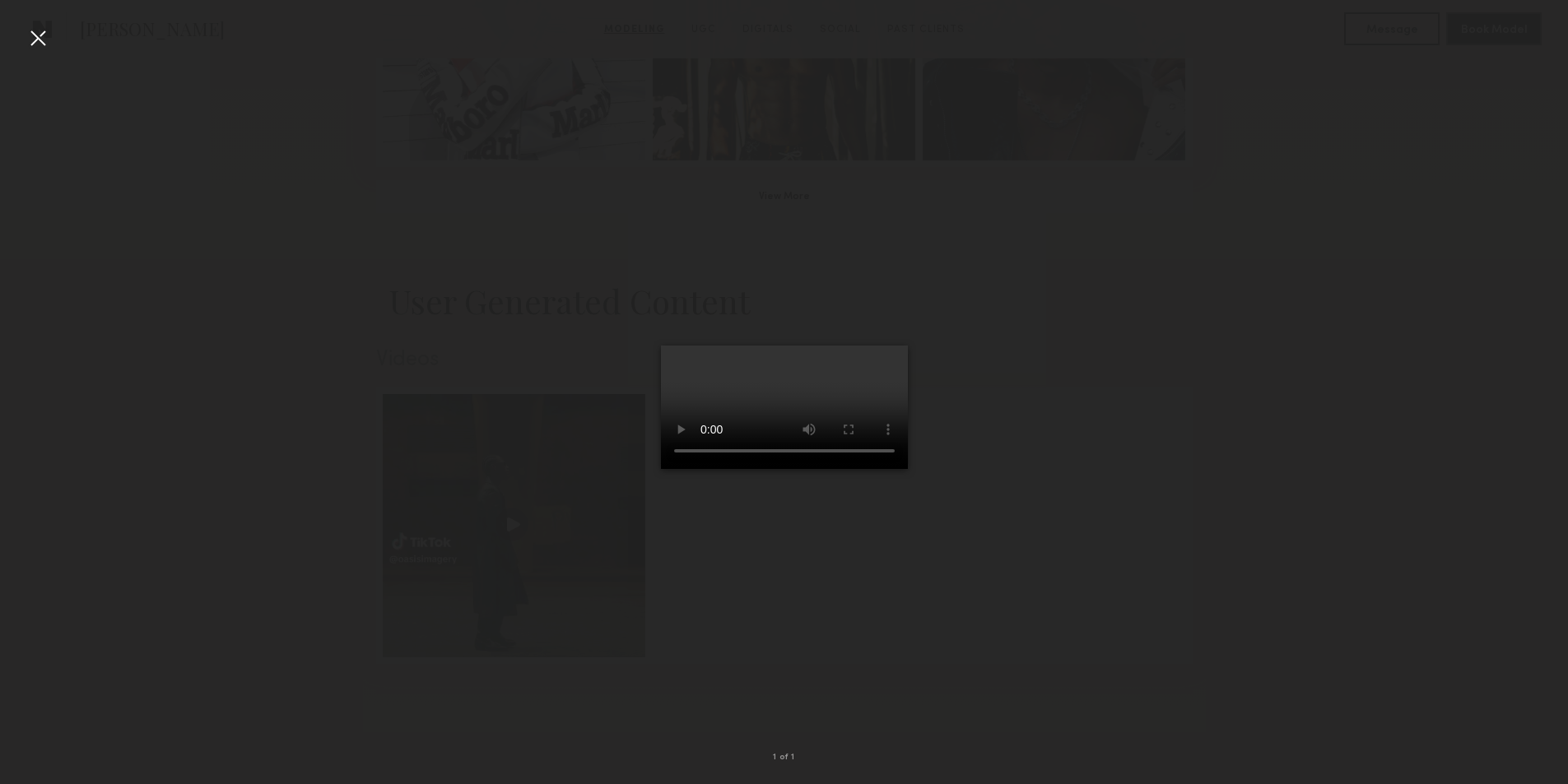
click at [36, 33] on div at bounding box center [37, 37] width 26 height 26
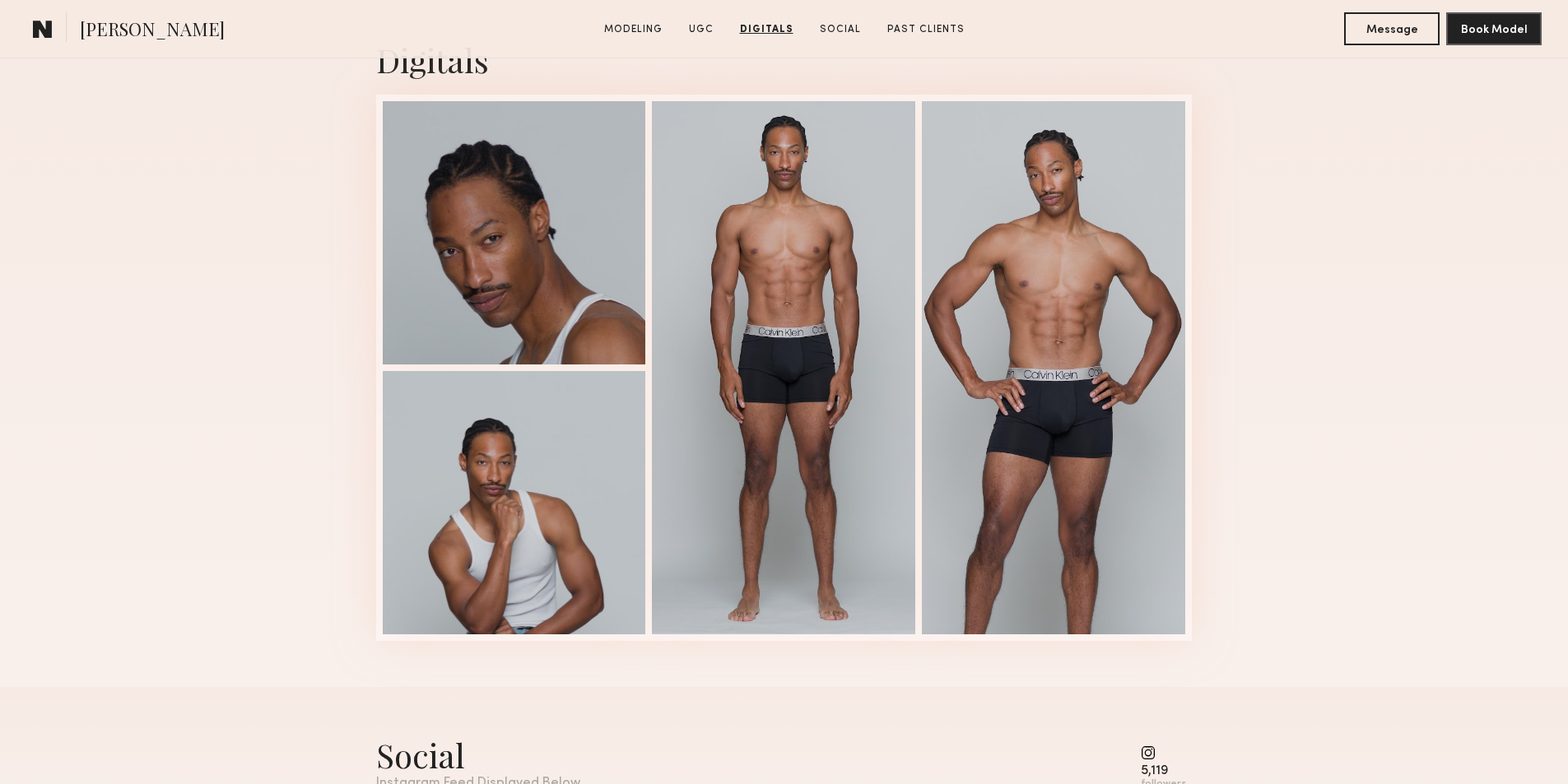
scroll to position [2880, 0]
